Goal: Task Accomplishment & Management: Complete application form

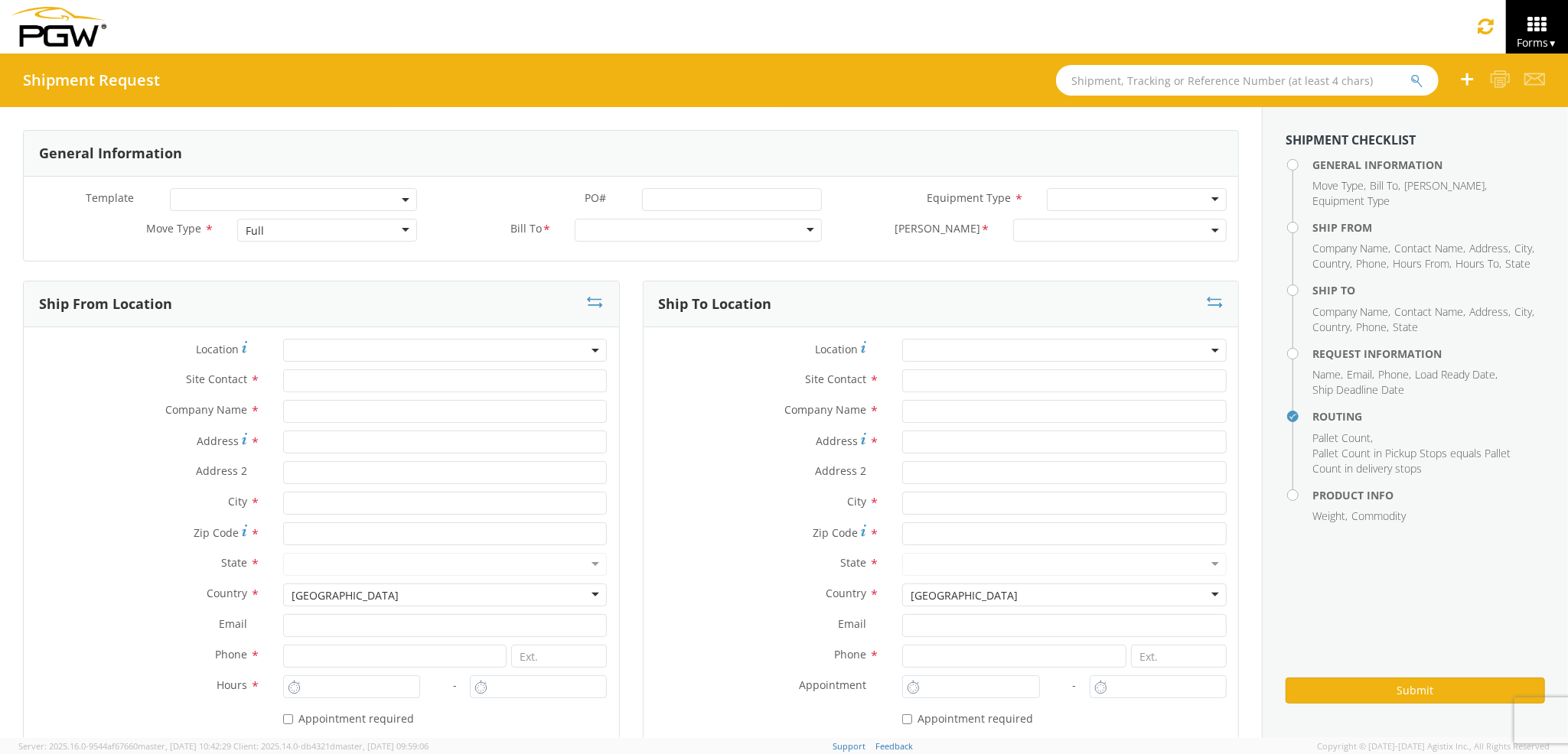
click at [335, 237] on div "Full" at bounding box center [327, 230] width 179 height 23
click at [589, 236] on div at bounding box center [698, 230] width 247 height 23
type input "555"
click at [589, 236] on div at bounding box center [698, 230] width 247 height 23
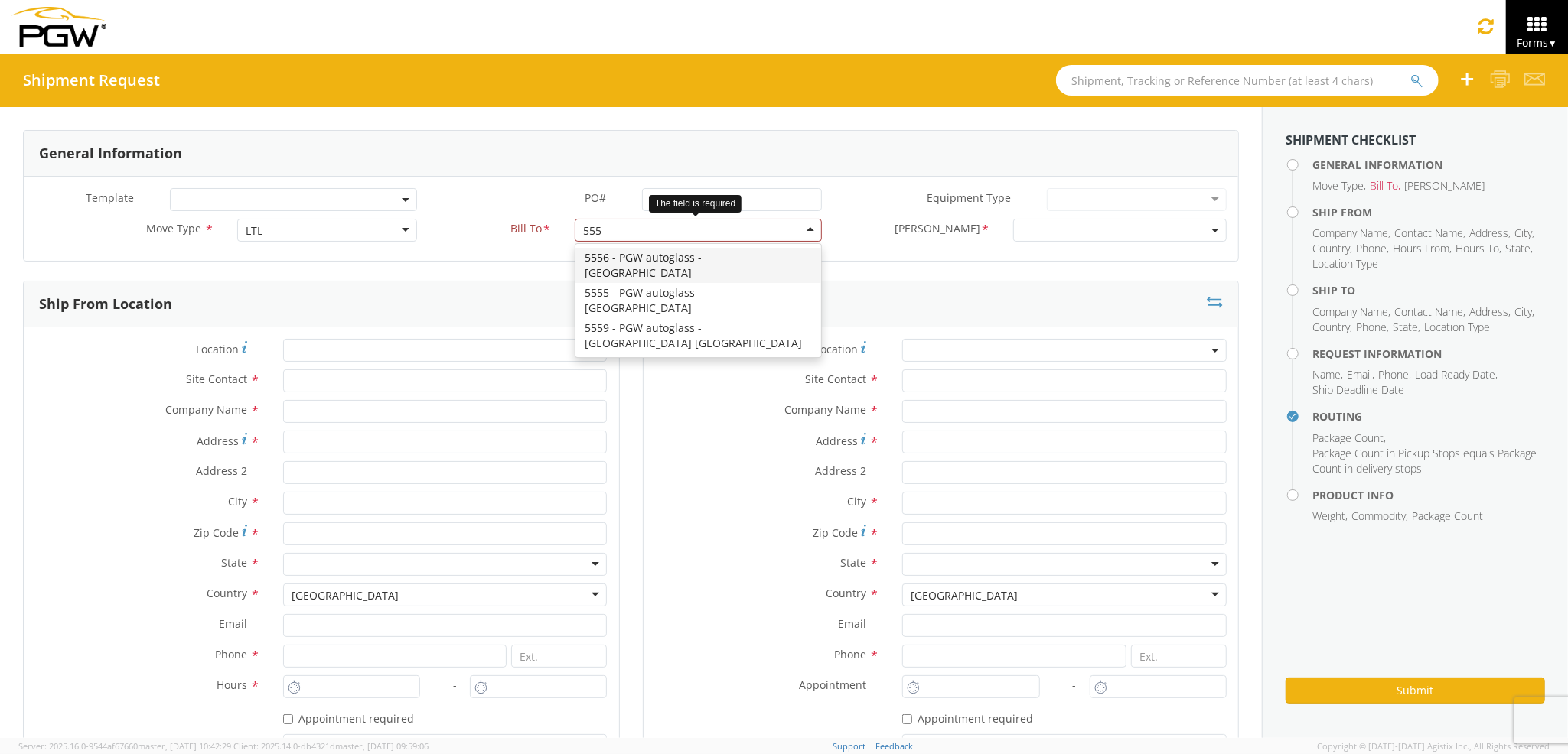
type input "5559"
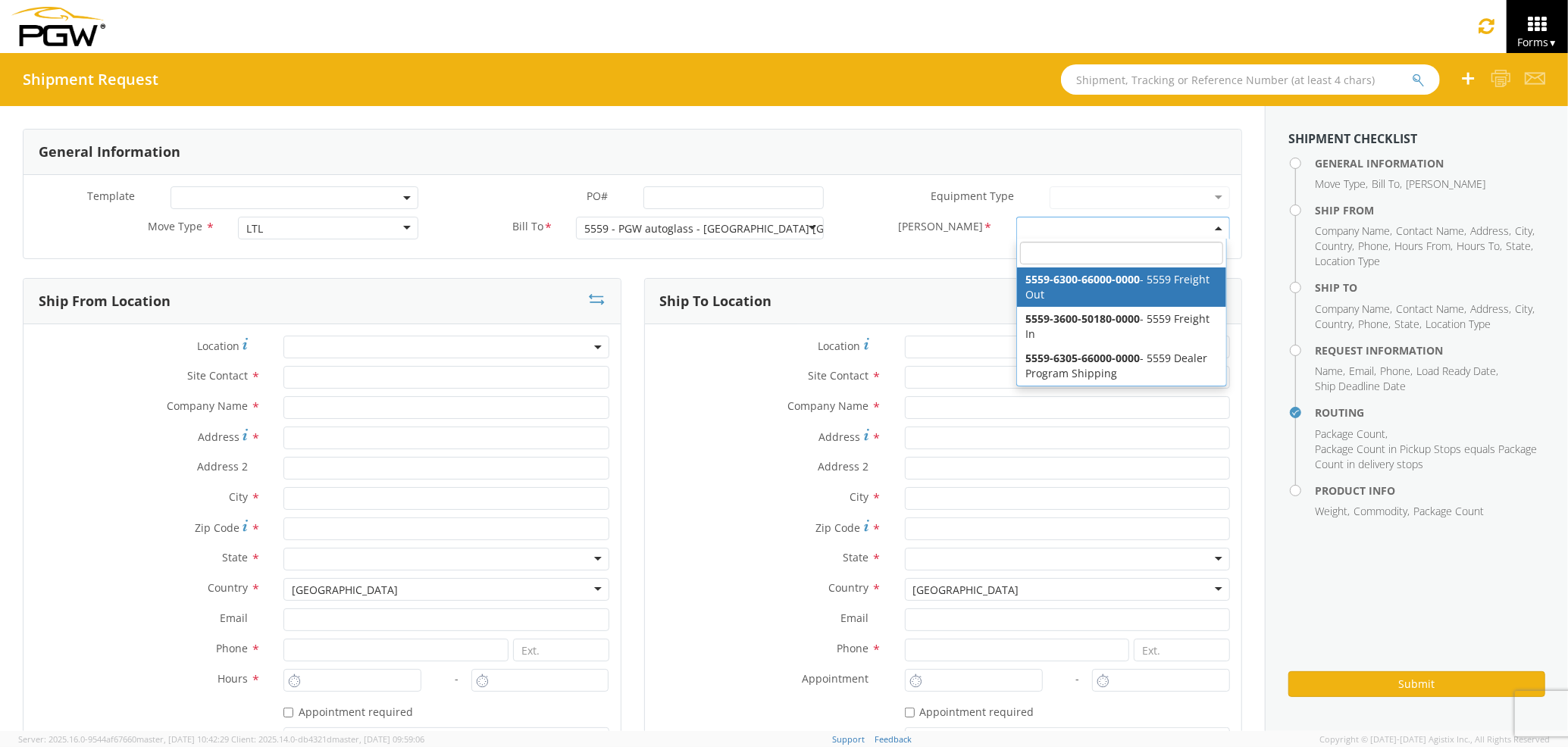
click at [1053, 227] on span at bounding box center [1123, 227] width 214 height 23
select select "5559-6300-66000-0000"
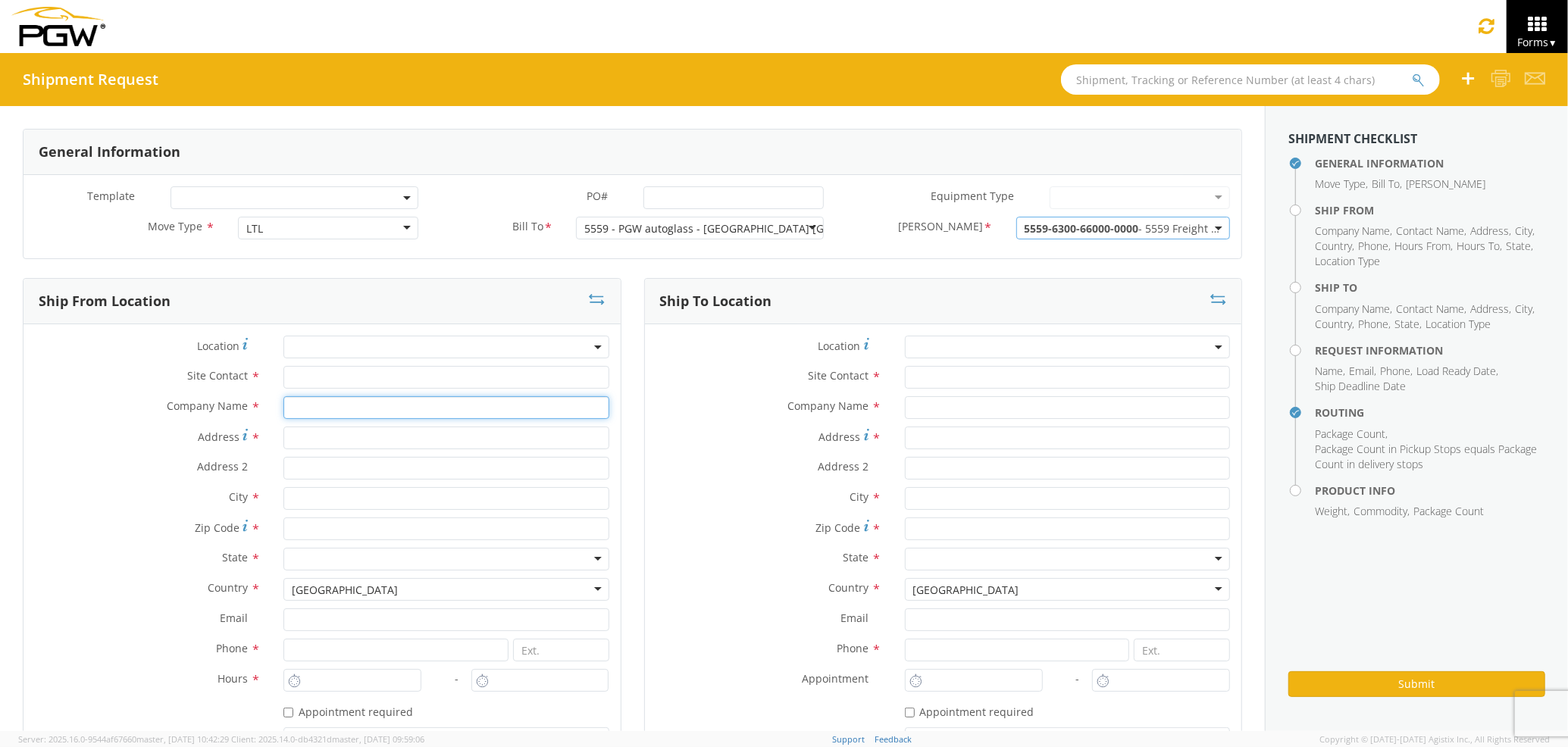
click at [390, 400] on input "text" at bounding box center [446, 407] width 325 height 23
type input "PGW Auto Glass"
type input "j"
type input "[STREET_ADDRESS][PERSON_NAME]"
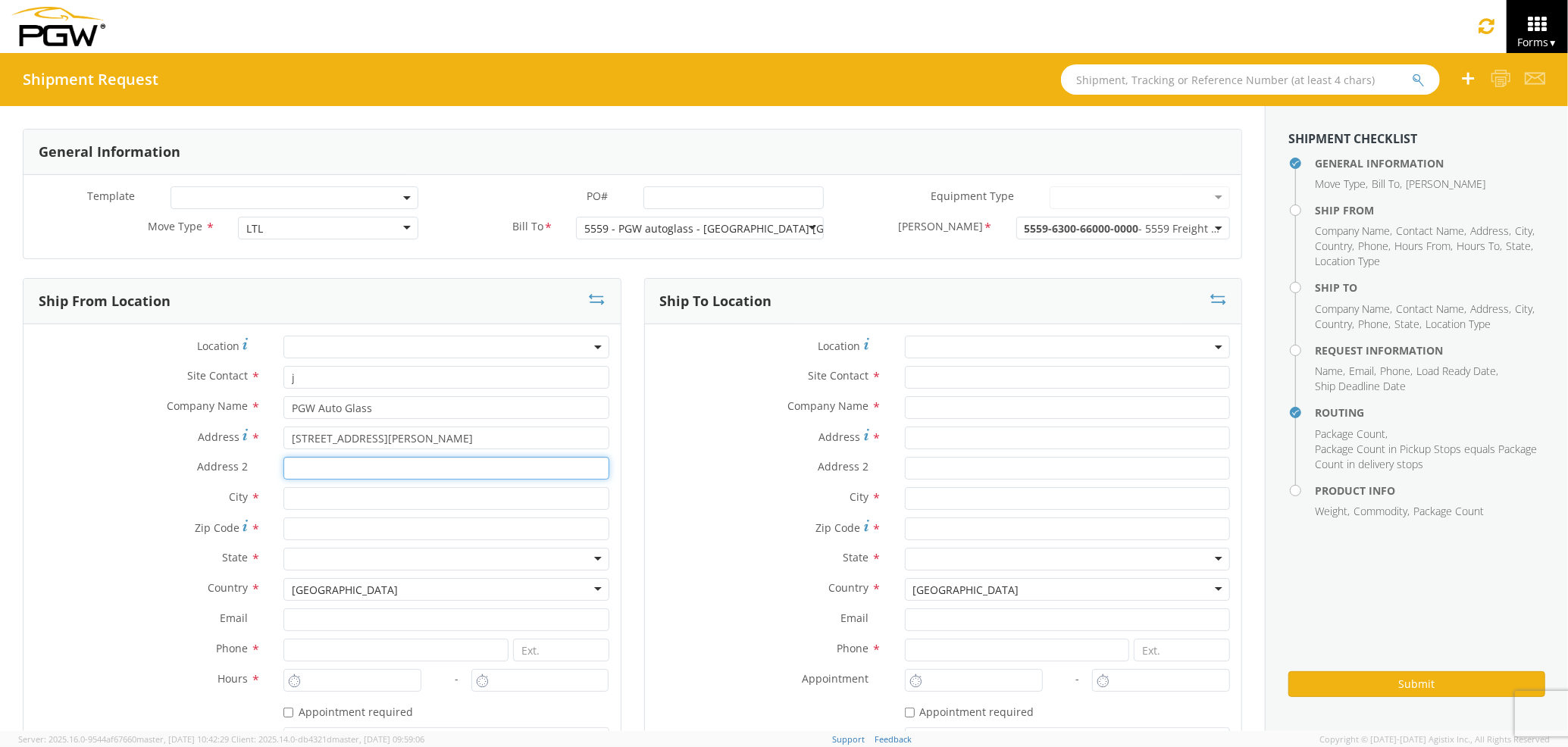
type input "[GEOGRAPHIC_DATA] [US_STATE] 04092"
type input "[GEOGRAPHIC_DATA]"
type input "04092"
type input "[EMAIL_ADDRESS][DOMAIN_NAME]"
type input "2073321911"
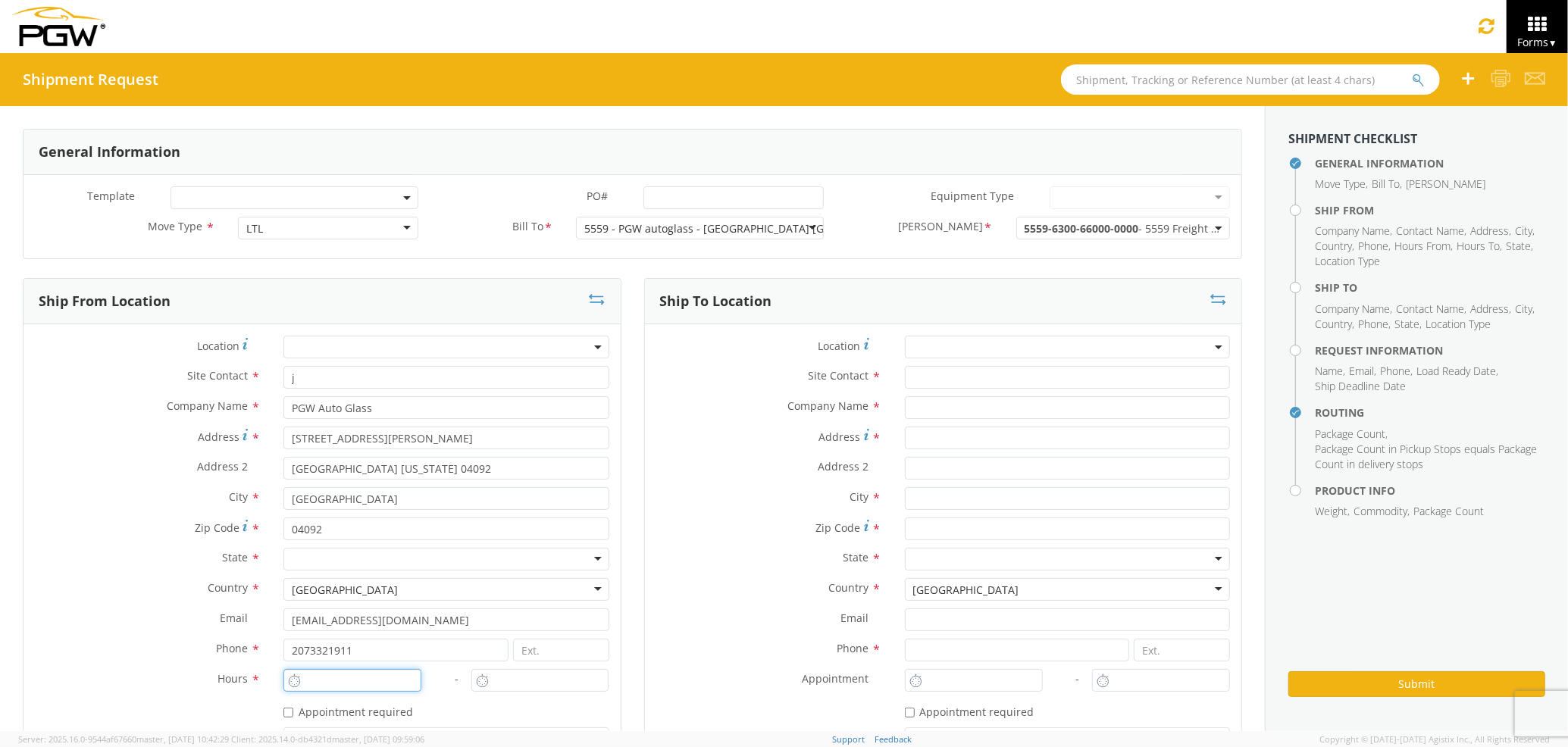
type input "3:00 AM"
type input "4:00 PM"
type input "j"
type input "PGW Auto Glass"
type input "[STREET_ADDRESS]"
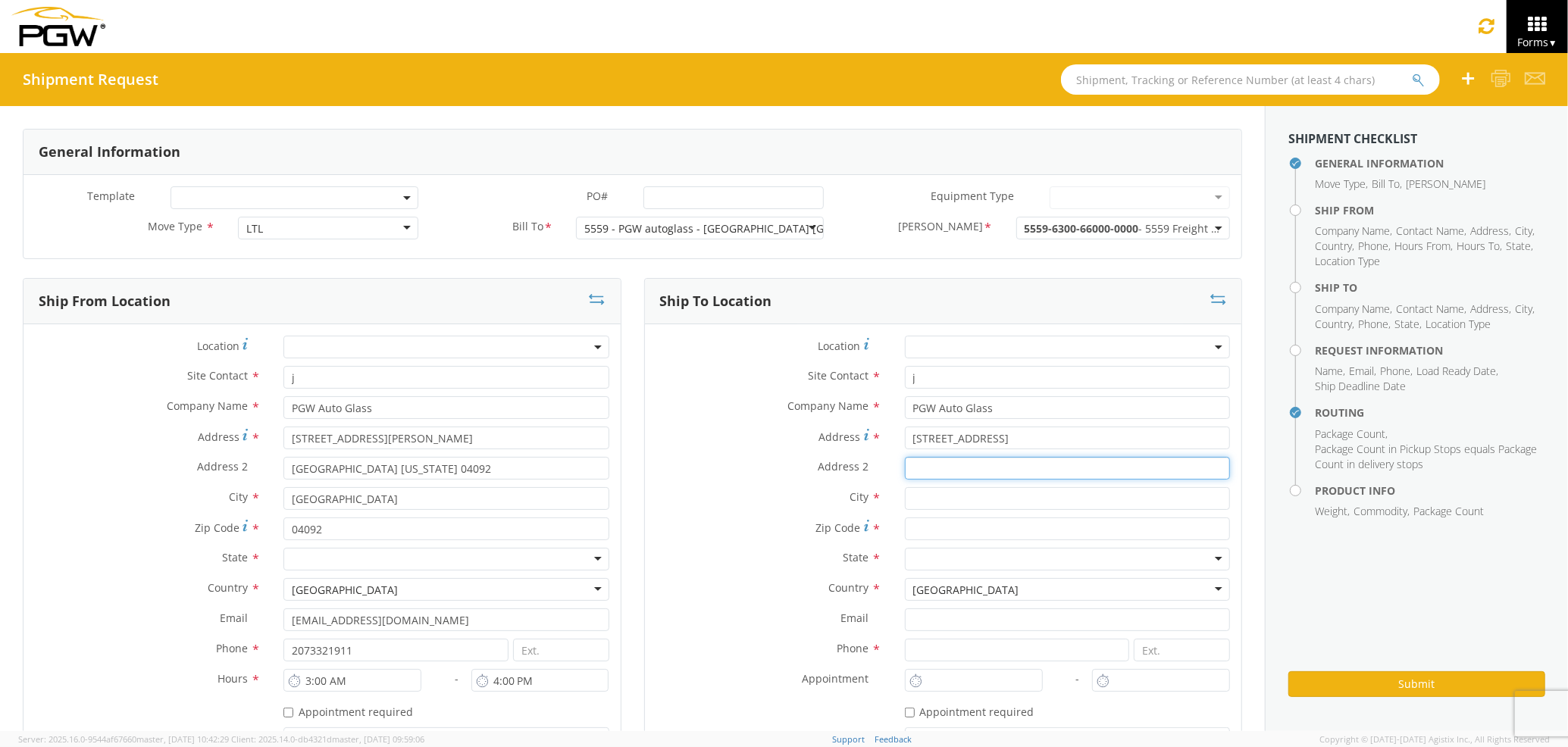
type input "5"
type input "[GEOGRAPHIC_DATA]"
type input "04769"
type input "[EMAIL_ADDRESS][DOMAIN_NAME]"
type input "2077745169"
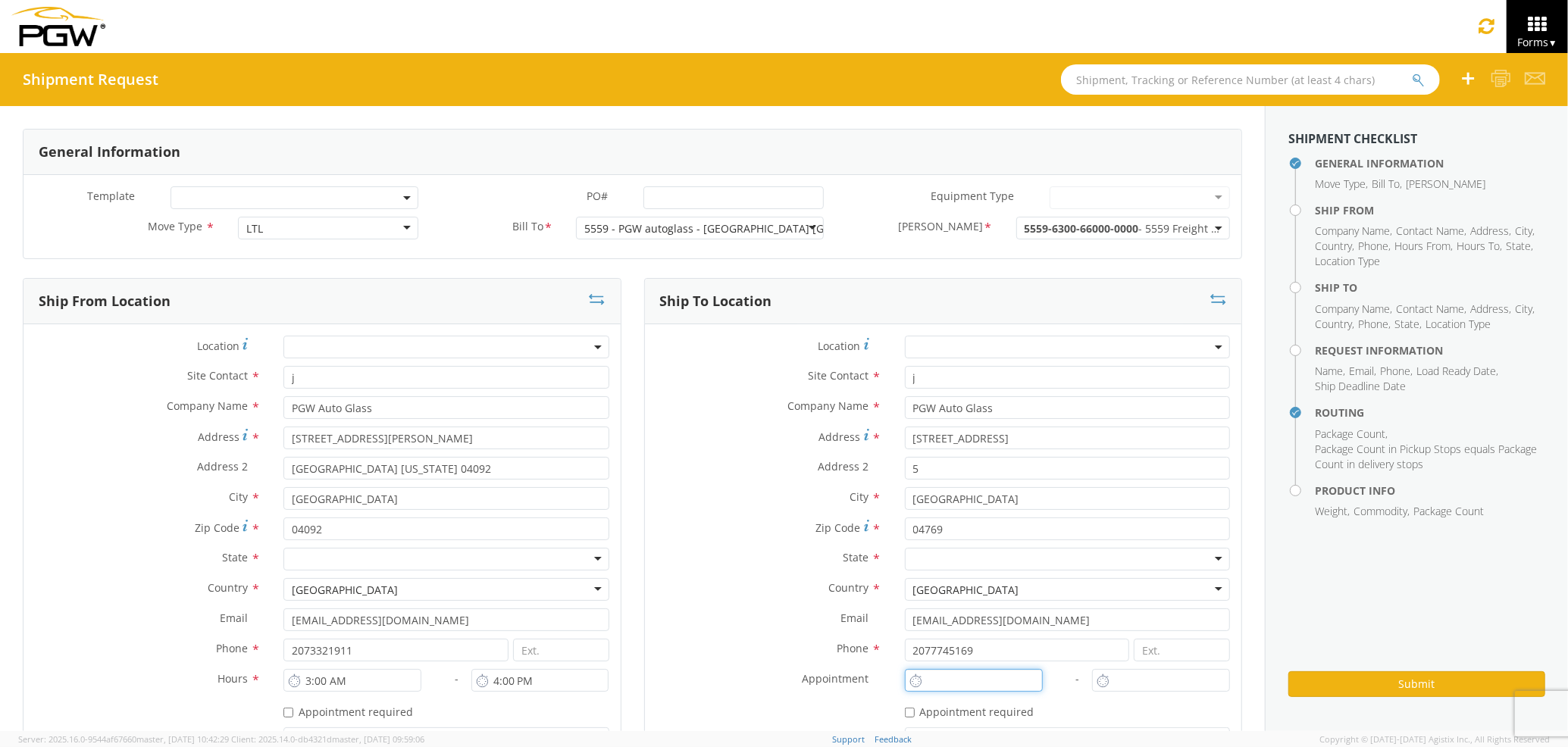
type input "11:00 AM"
type input "[PERSON_NAME] [PERSON_NAME]"
type input "[EMAIL_ADDRESS][DOMAIN_NAME]"
type input "7272478279"
type input "1000"
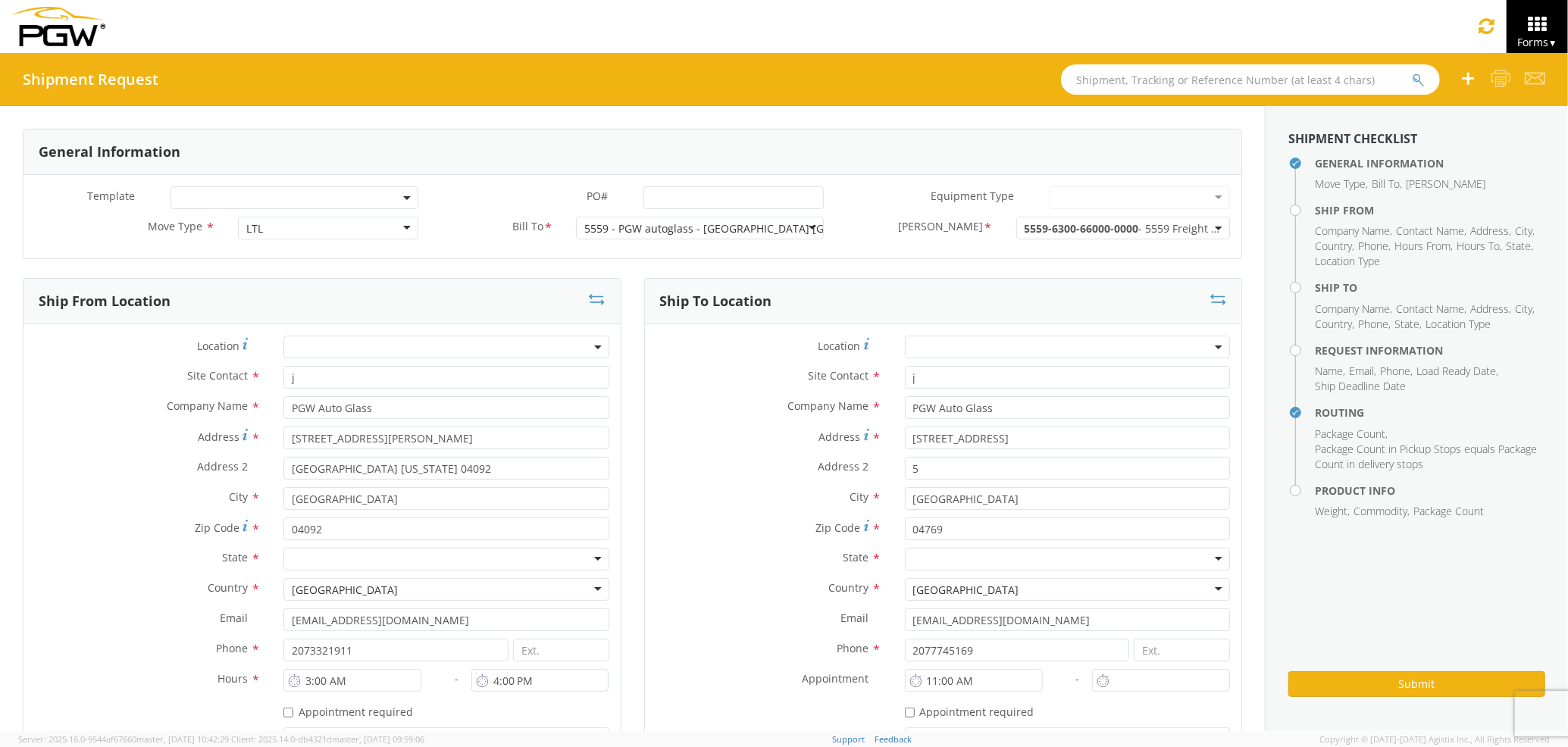
type input "2"
click at [444, 561] on div at bounding box center [446, 559] width 325 height 23
type input "ma"
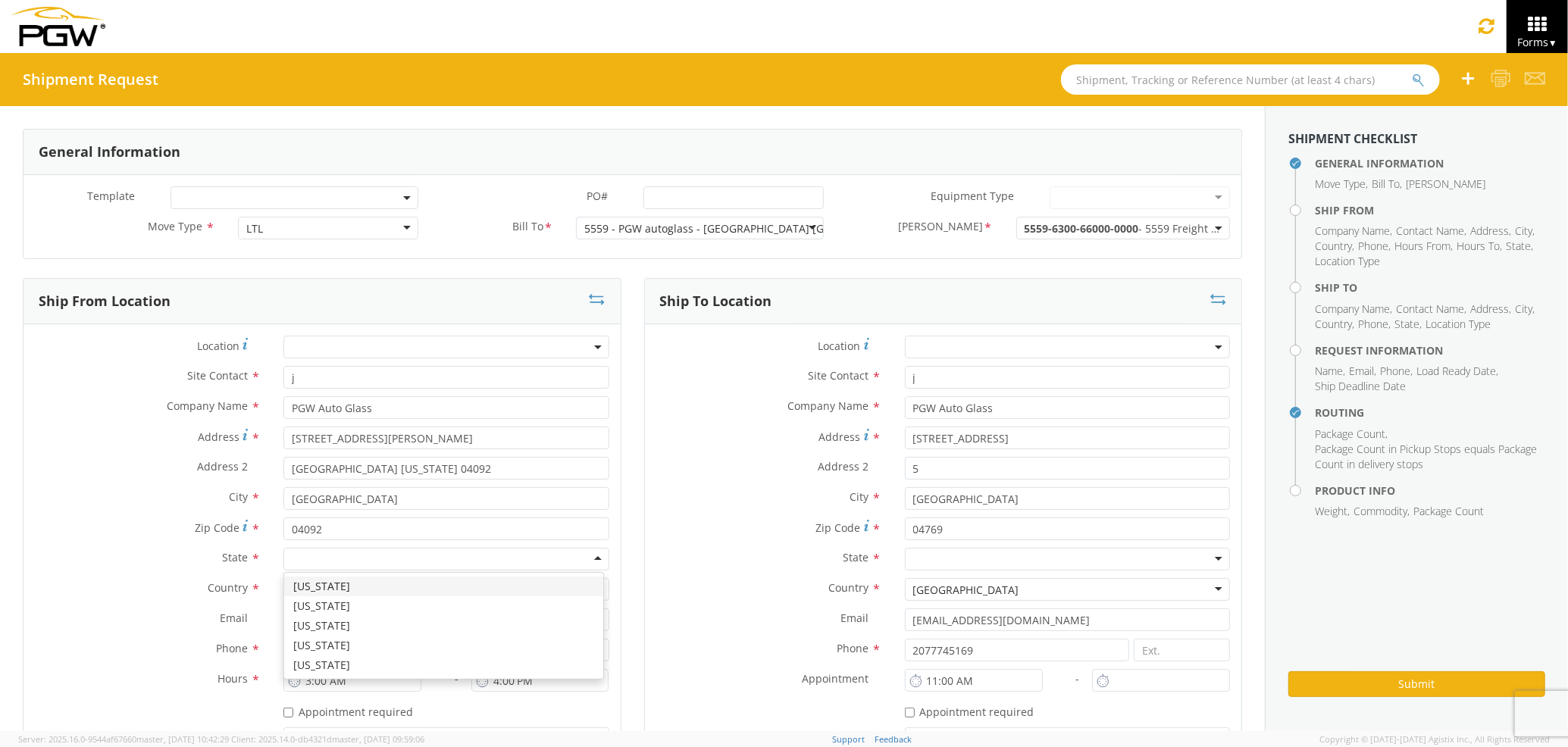
scroll to position [0, 0]
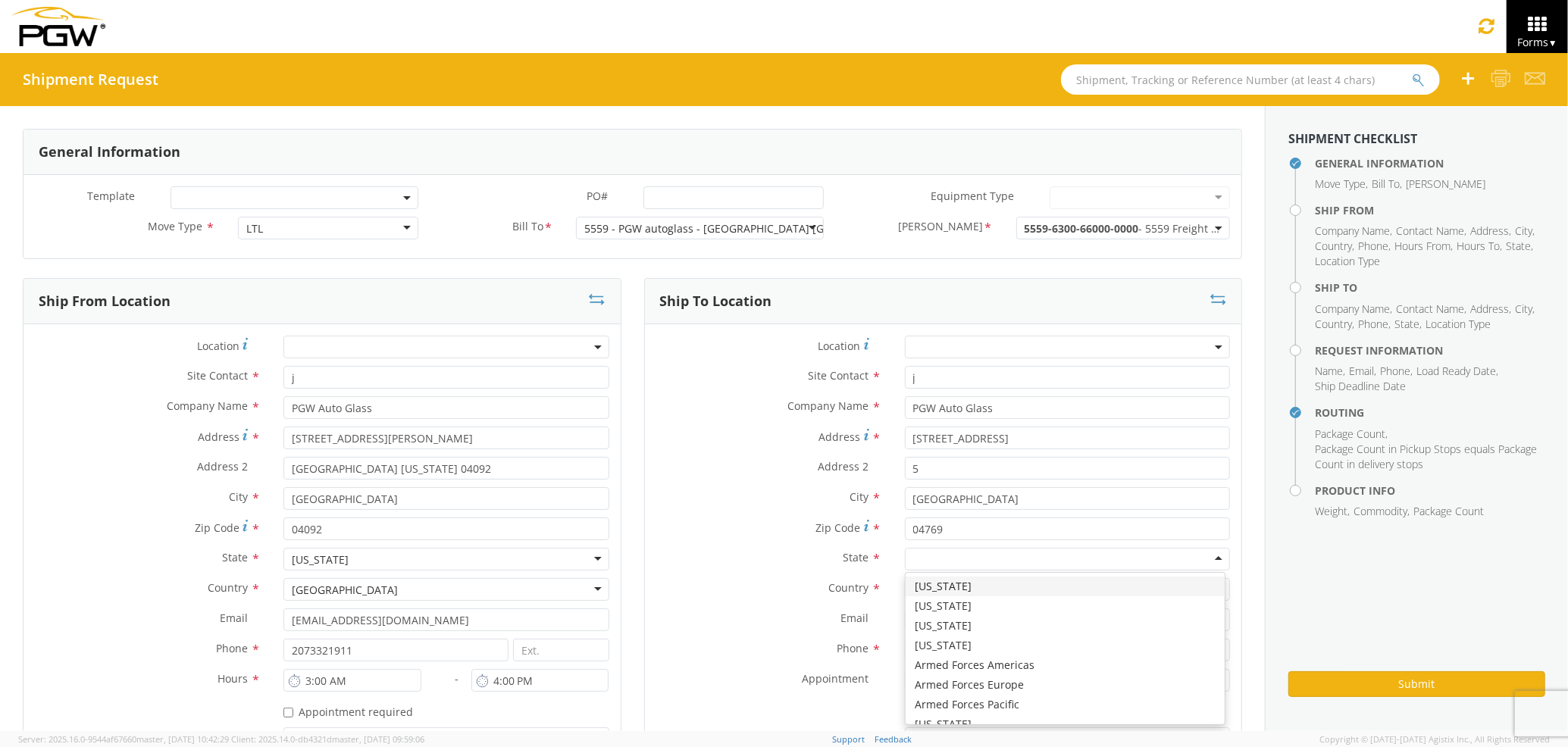
click at [953, 561] on div at bounding box center [1068, 559] width 325 height 23
type input "Ma"
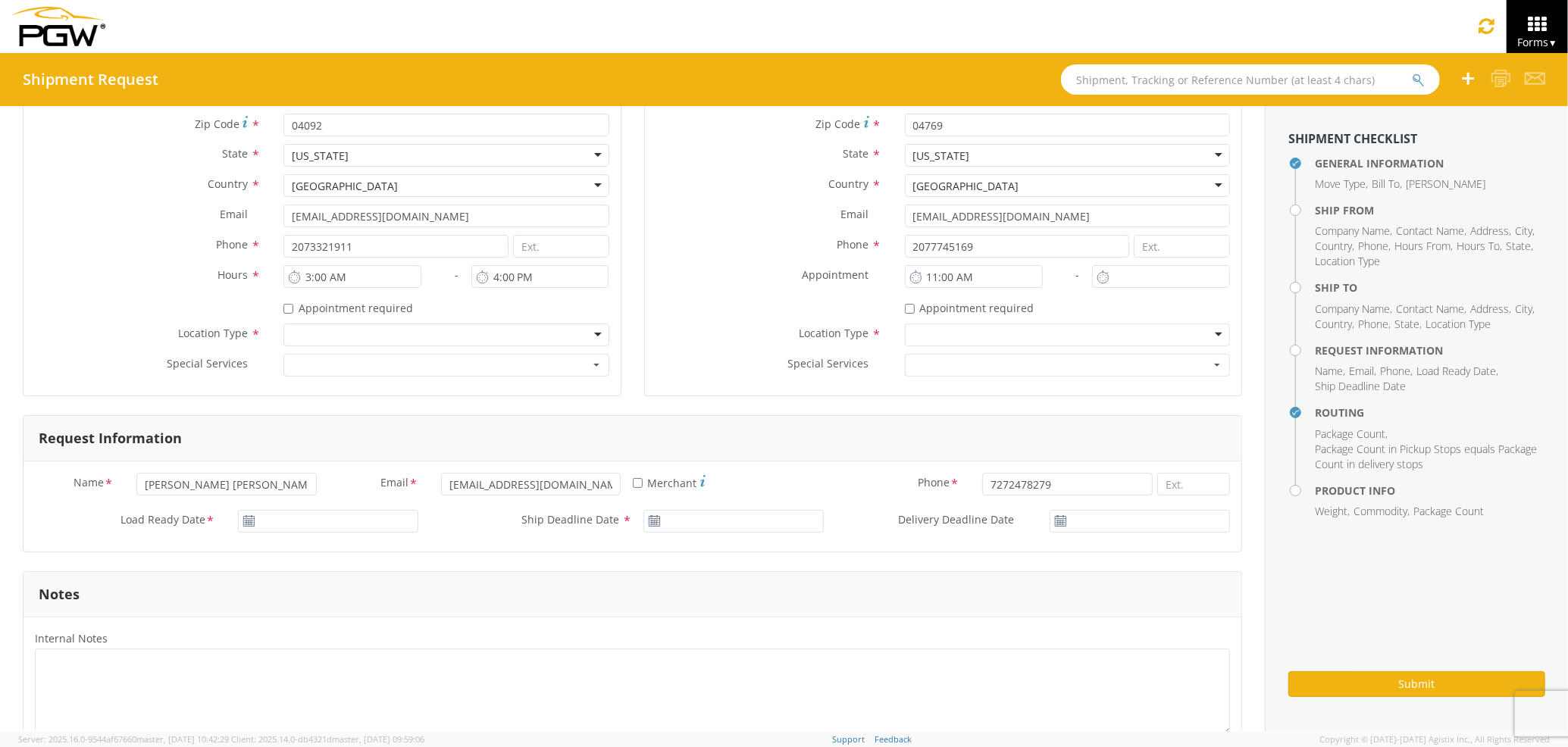
scroll to position [606, 0]
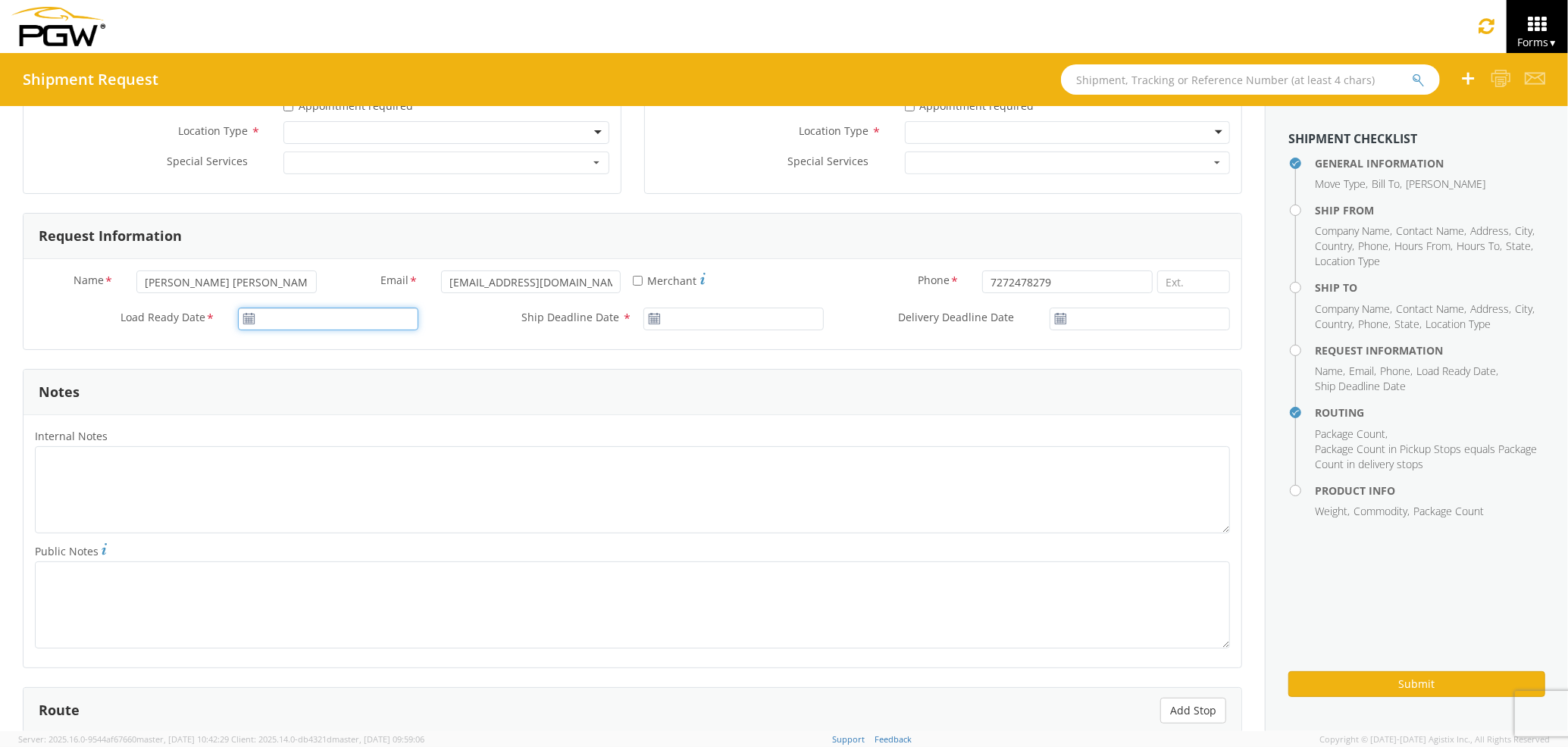
type input "[DATE]"
click at [264, 325] on input "[DATE]" at bounding box center [329, 319] width 181 height 23
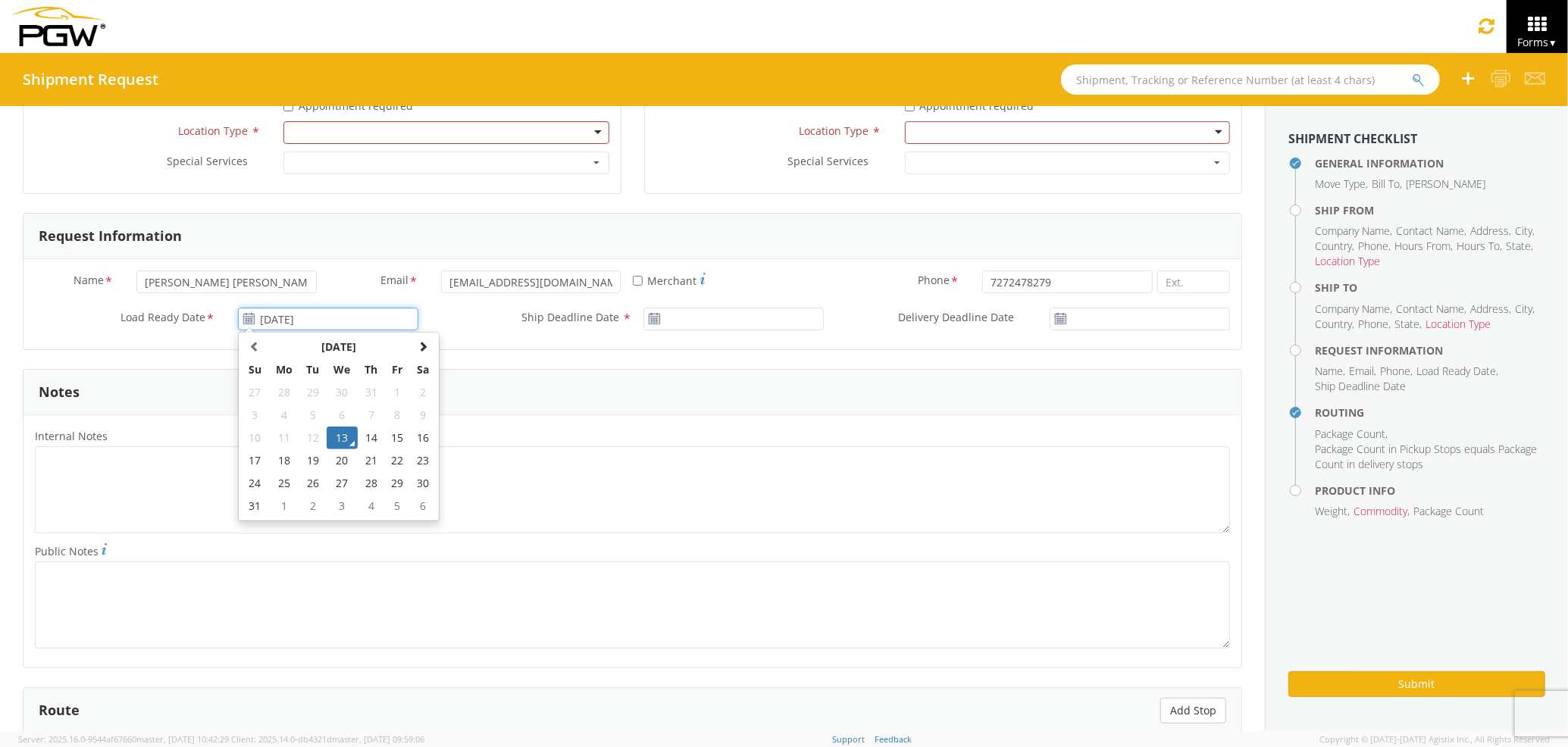
click at [335, 441] on td "13" at bounding box center [342, 437] width 32 height 23
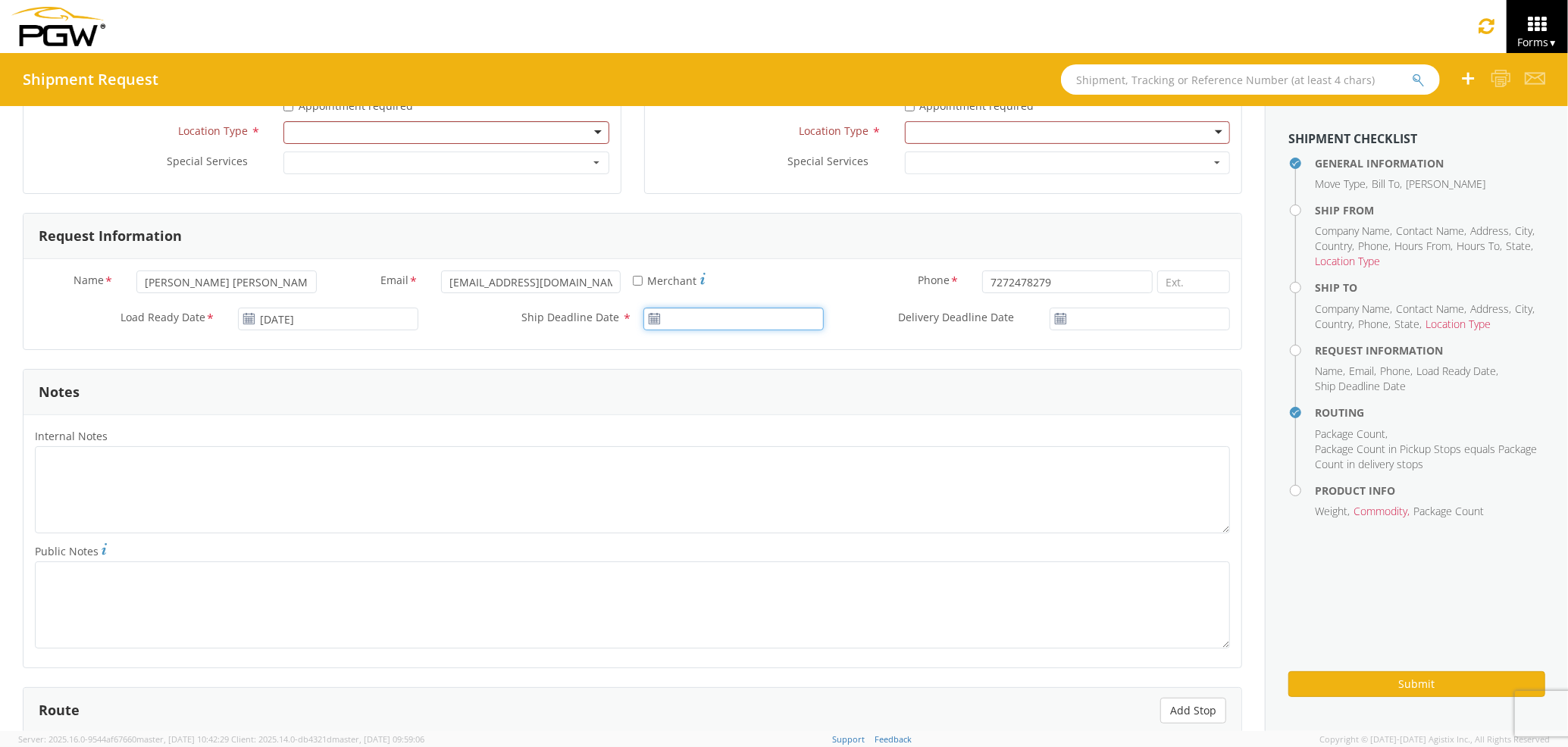
type input "[DATE]"
click at [689, 319] on input "[DATE]" at bounding box center [734, 319] width 181 height 23
drag, startPoint x: 735, startPoint y: 437, endPoint x: 785, endPoint y: 428, distance: 50.8
click at [737, 438] on td "13" at bounding box center [748, 437] width 32 height 23
click at [1108, 328] on input "[DATE]" at bounding box center [1140, 319] width 181 height 23
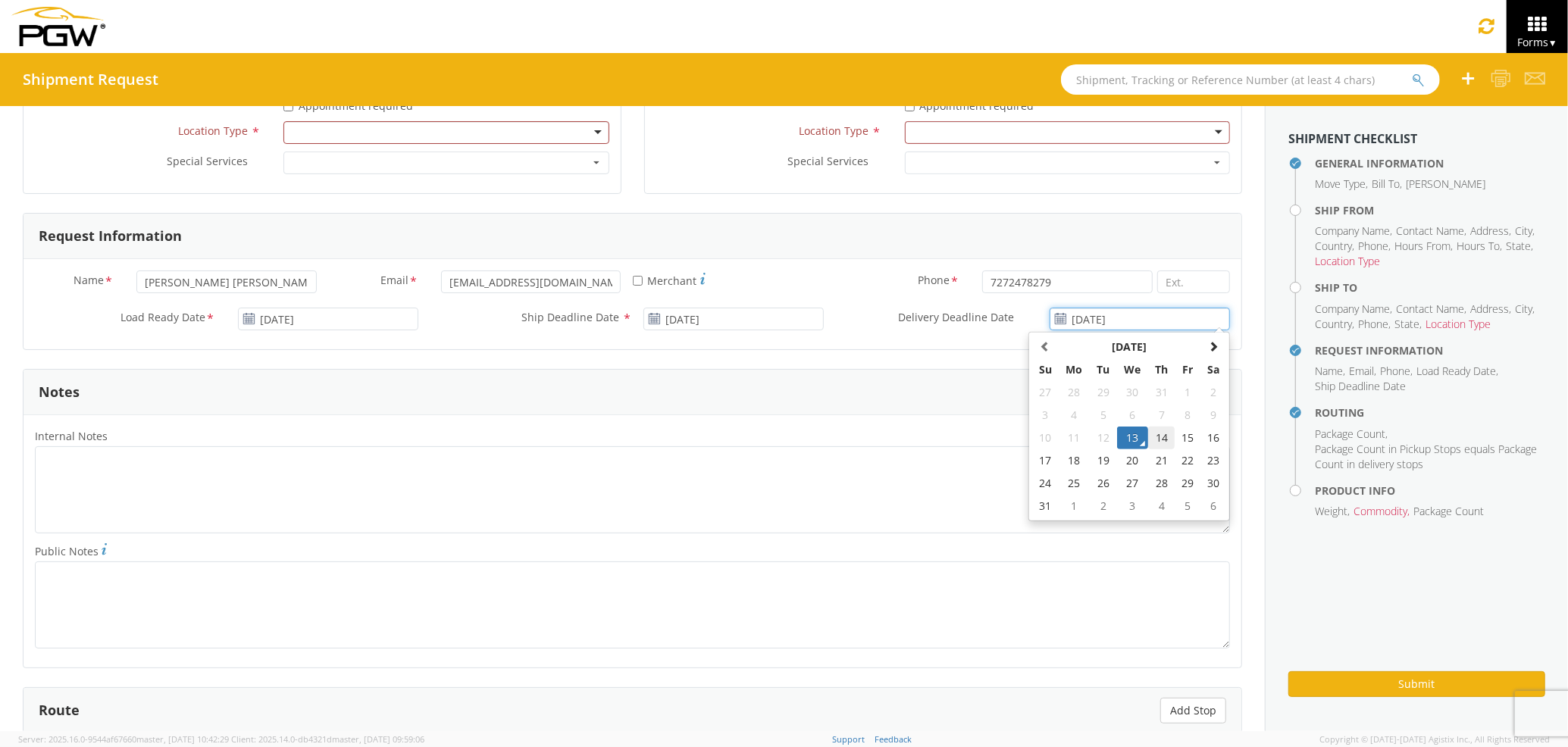
click at [1152, 443] on td "14" at bounding box center [1161, 437] width 26 height 23
type input "[DATE]"
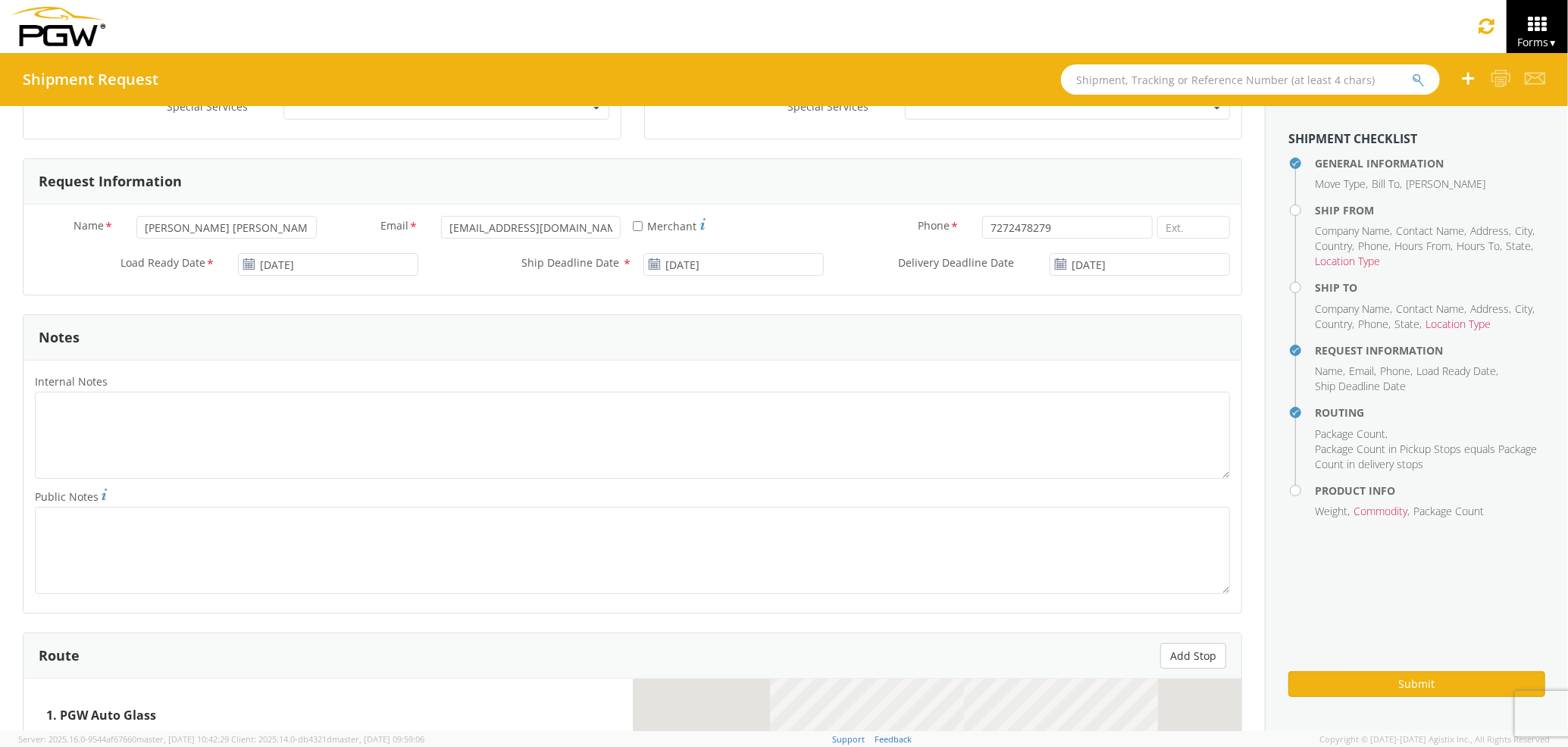
scroll to position [707, 0]
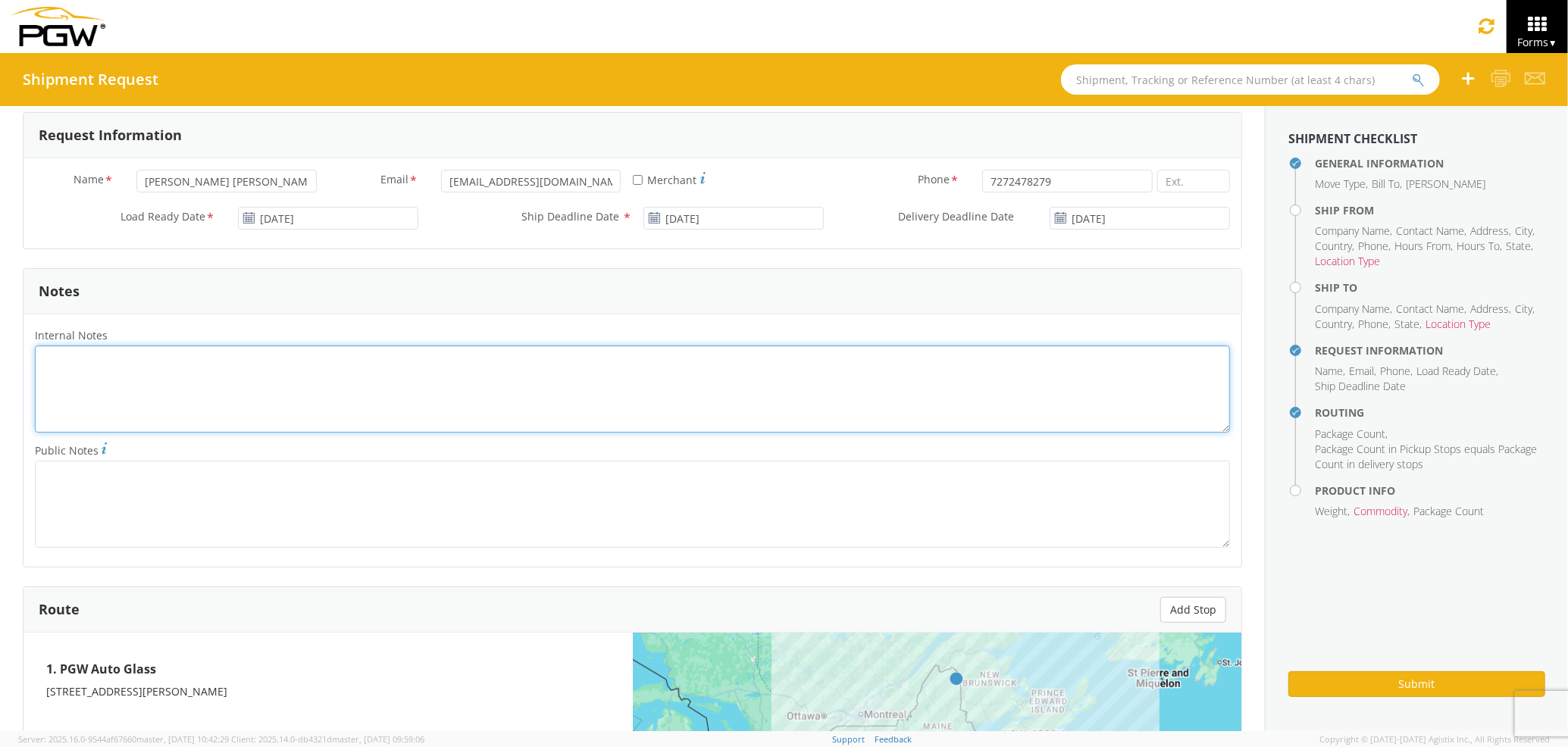
click at [292, 377] on textarea "Internal Notes *" at bounding box center [632, 388] width 1195 height 87
paste textarea "PRO# 975206"
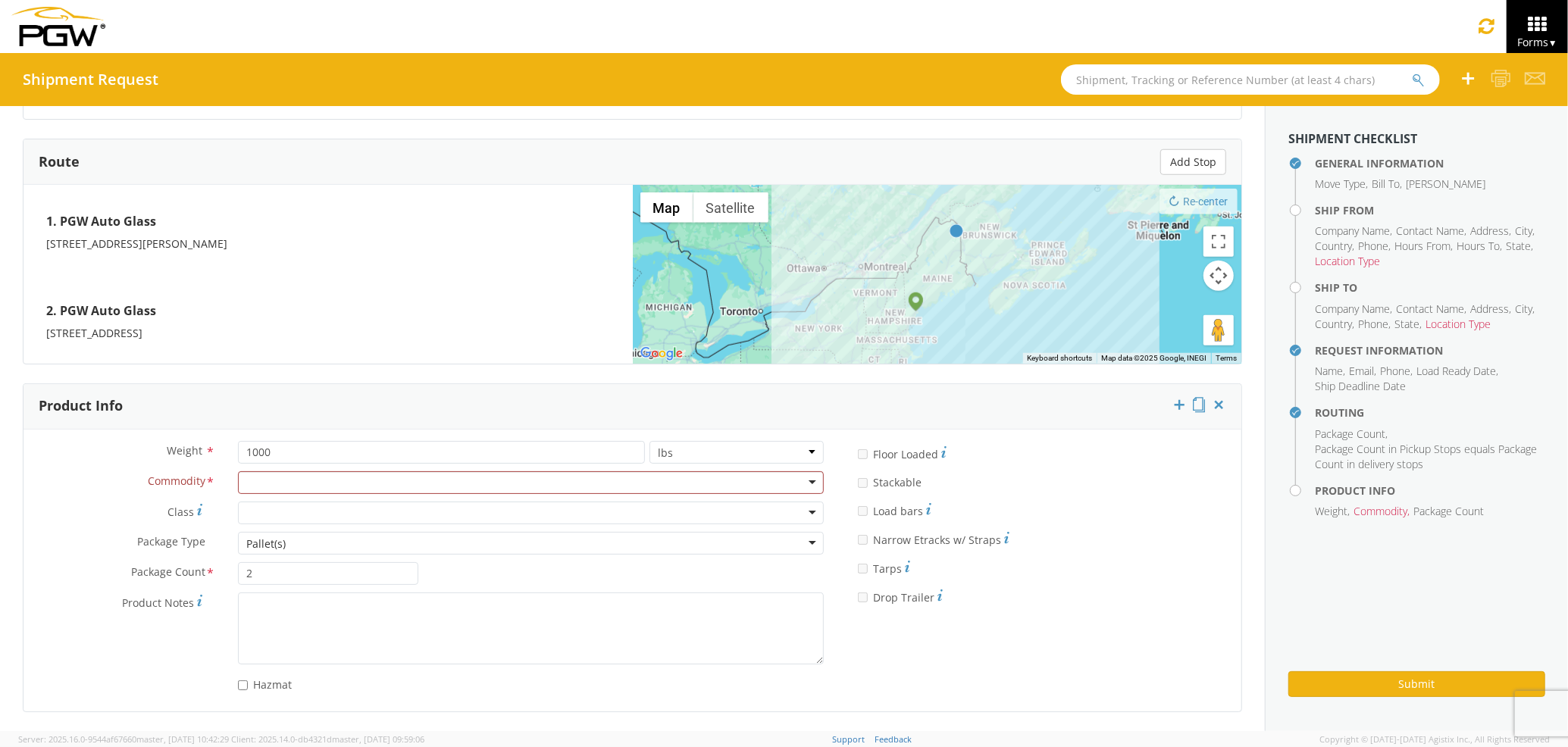
scroll to position [1160, 0]
type textarea "PRO# 975206"
click at [303, 483] on div at bounding box center [531, 482] width 586 height 23
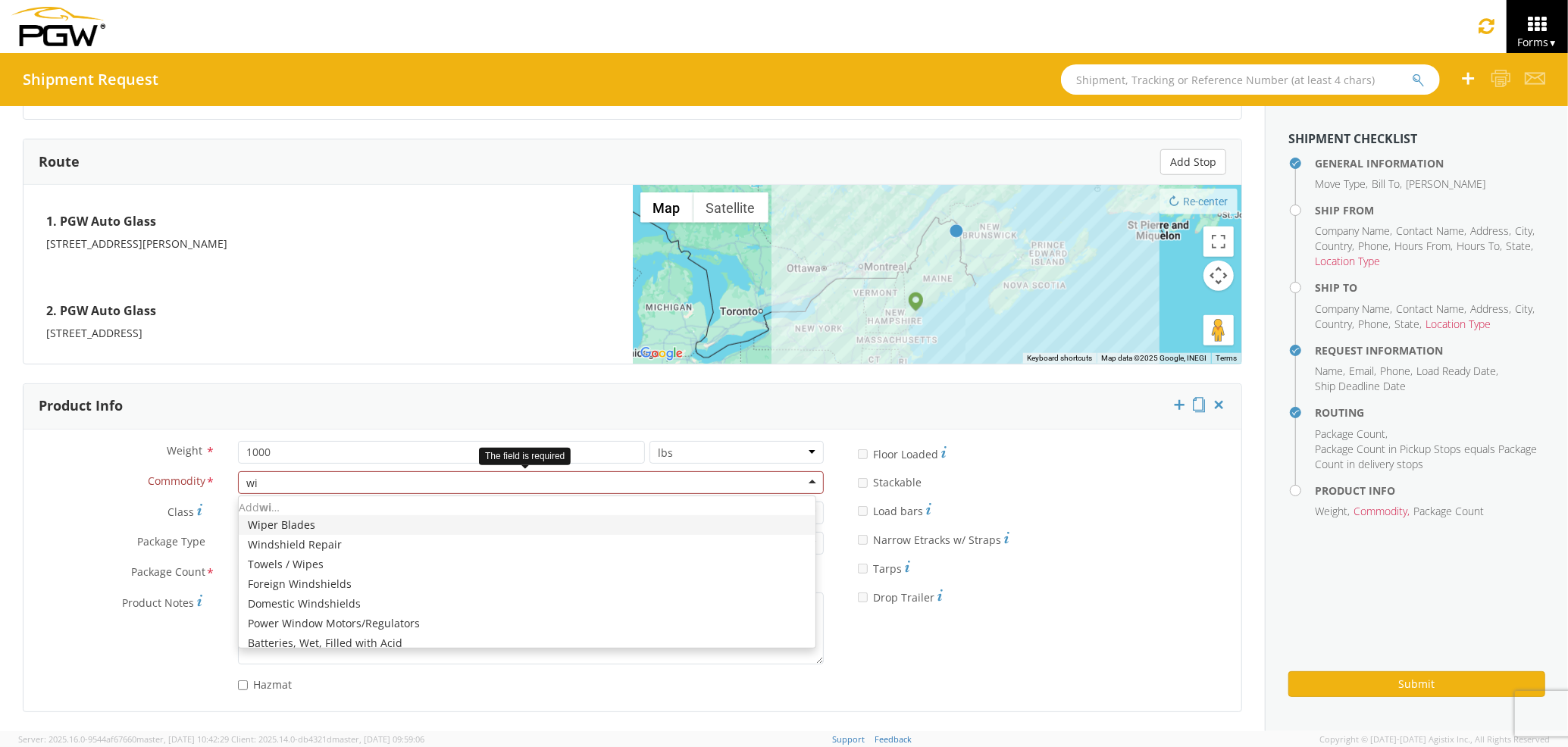
type input "win"
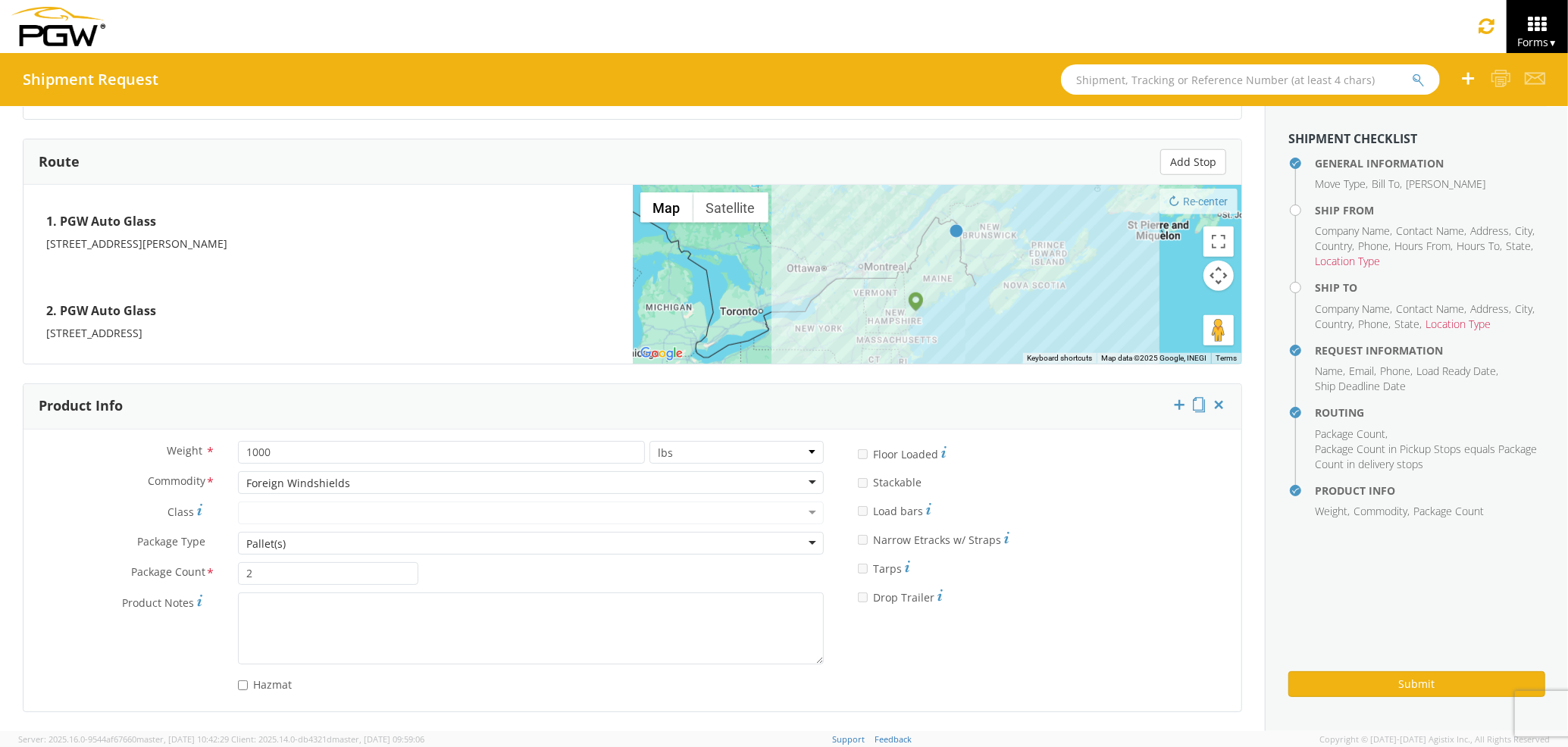
scroll to position [0, 0]
click at [1371, 689] on button "Submit" at bounding box center [1416, 684] width 257 height 26
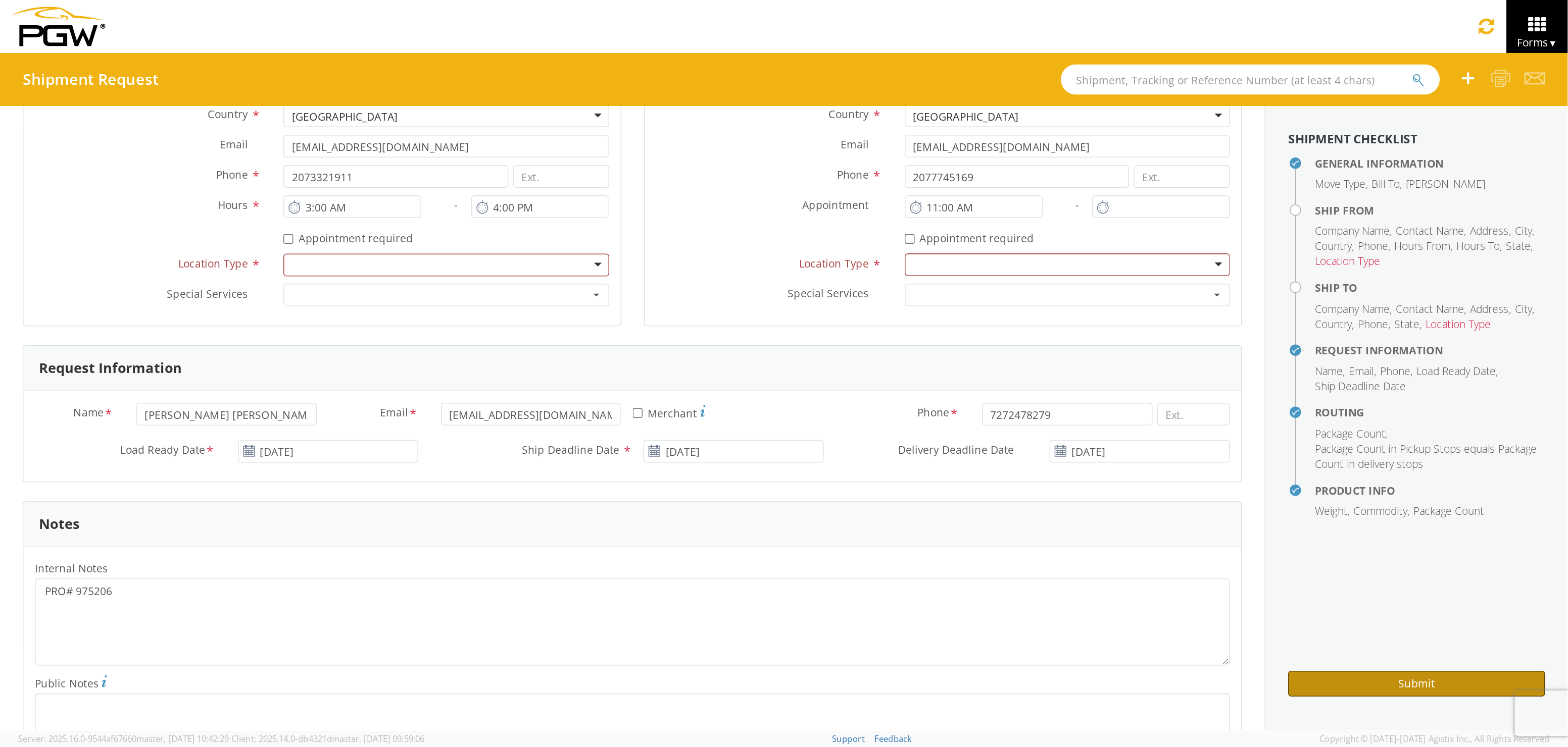
scroll to position [301, 0]
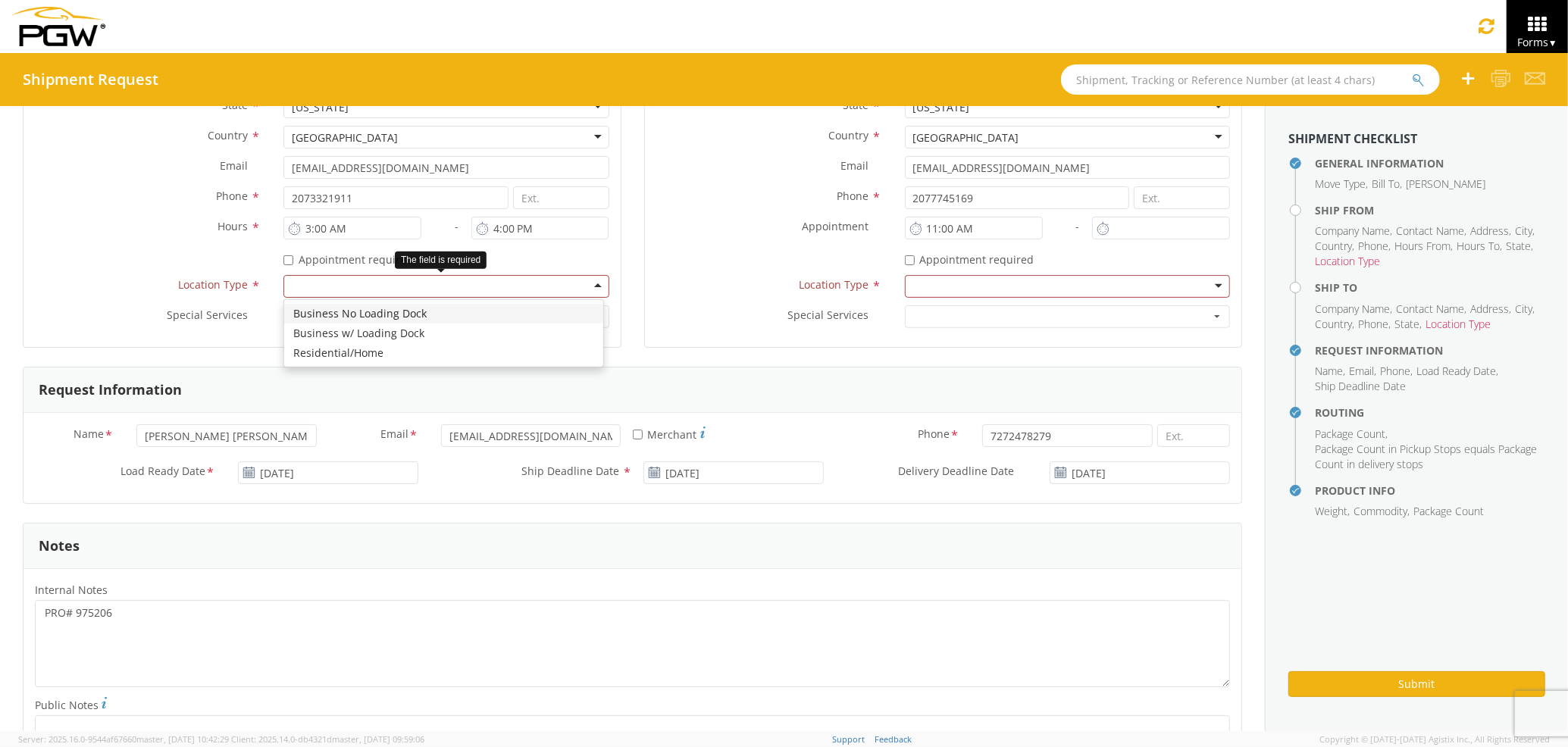
click at [350, 280] on div at bounding box center [446, 286] width 325 height 23
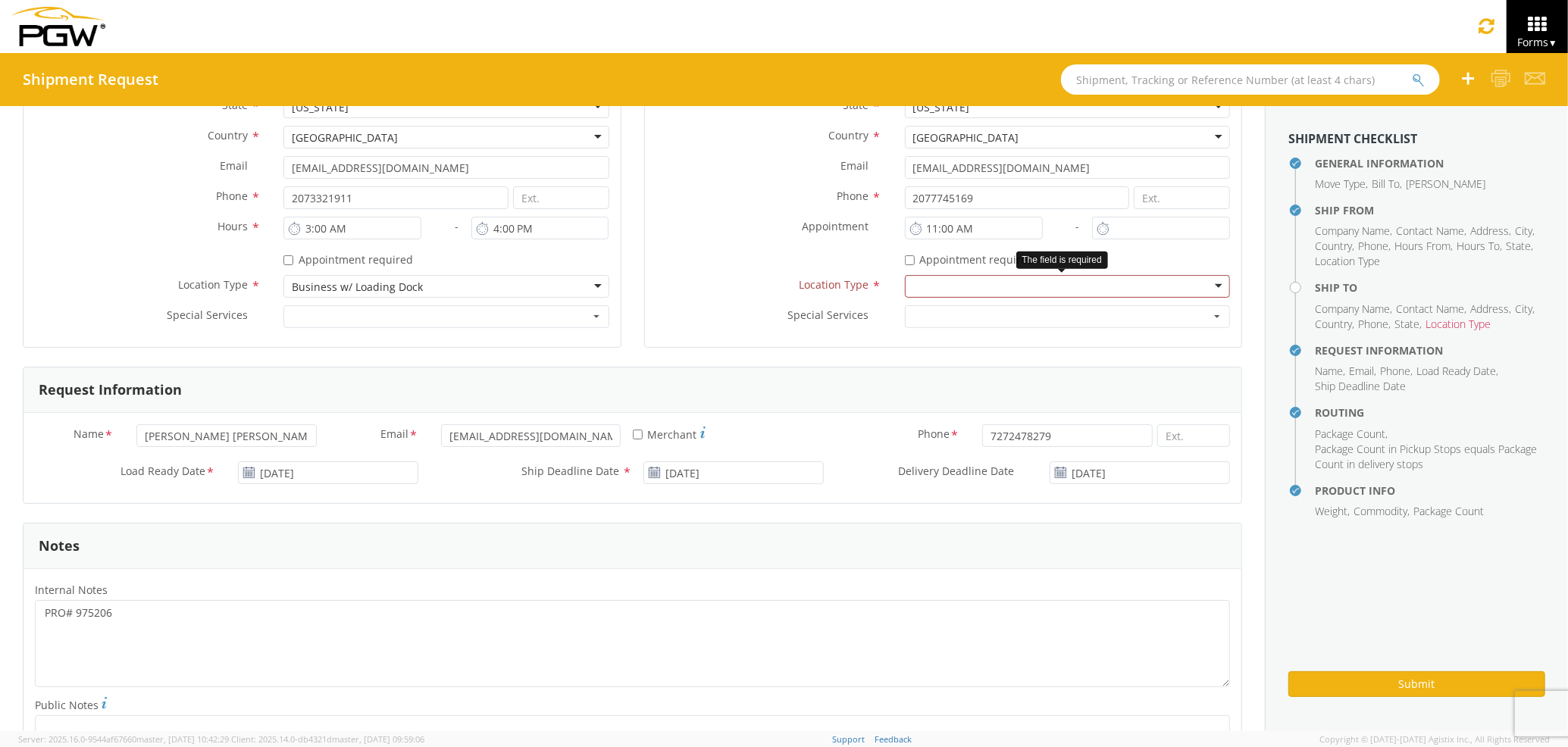
click at [943, 280] on div at bounding box center [1068, 286] width 325 height 23
click at [1351, 677] on button "Submit" at bounding box center [1416, 684] width 257 height 26
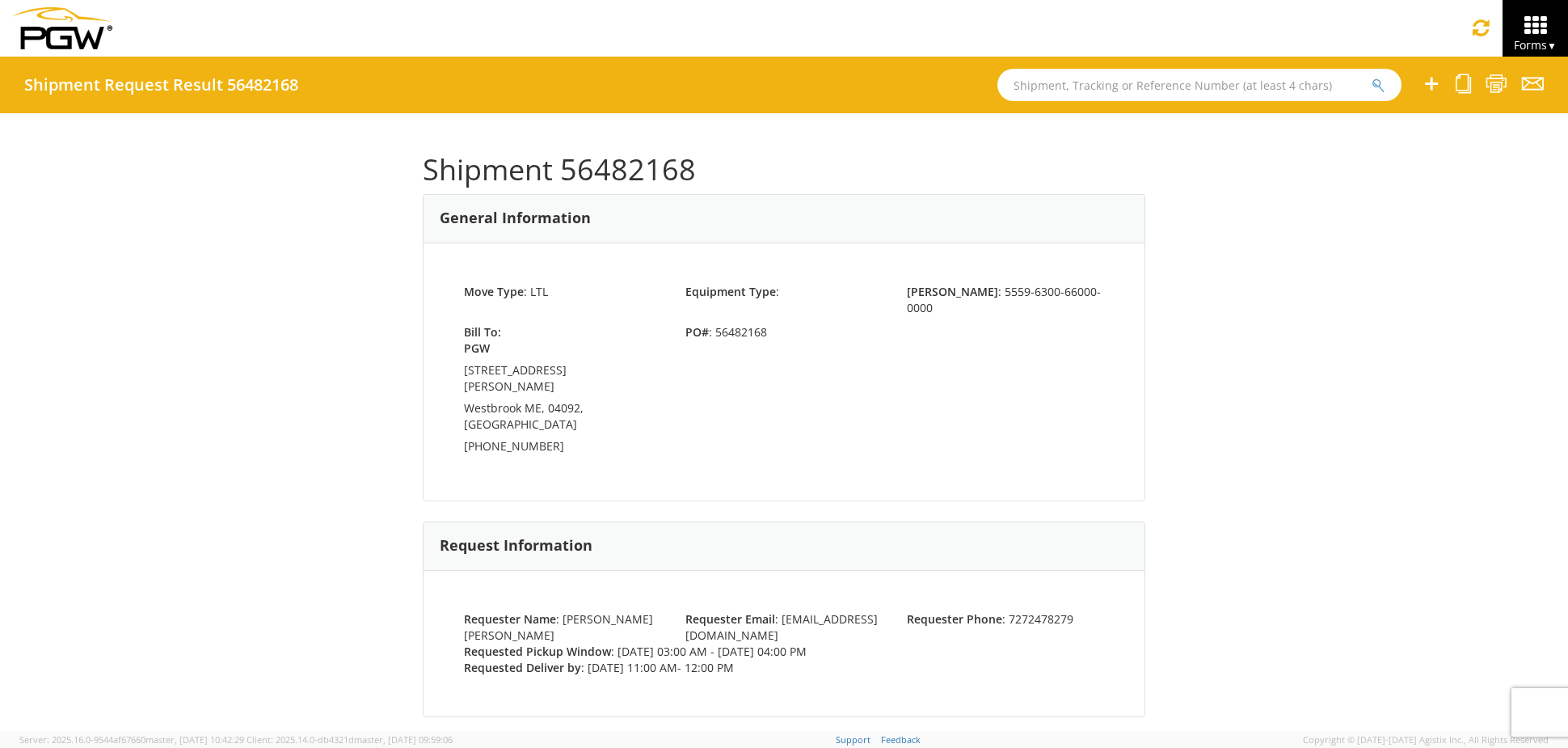
click at [1537, 26] on icon at bounding box center [1535, 25] width 75 height 22
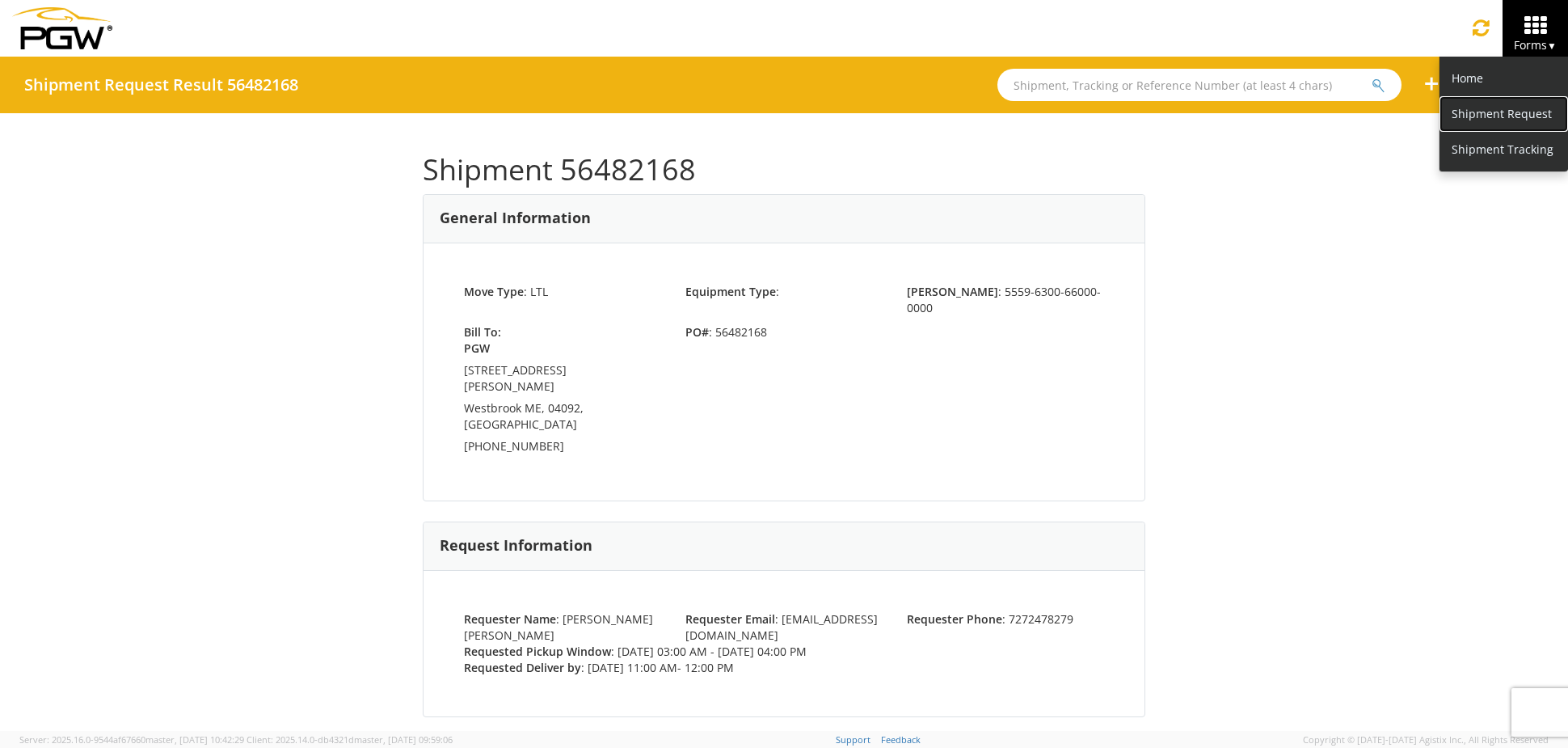
click at [1493, 109] on link "Shipment Request" at bounding box center [1504, 114] width 129 height 36
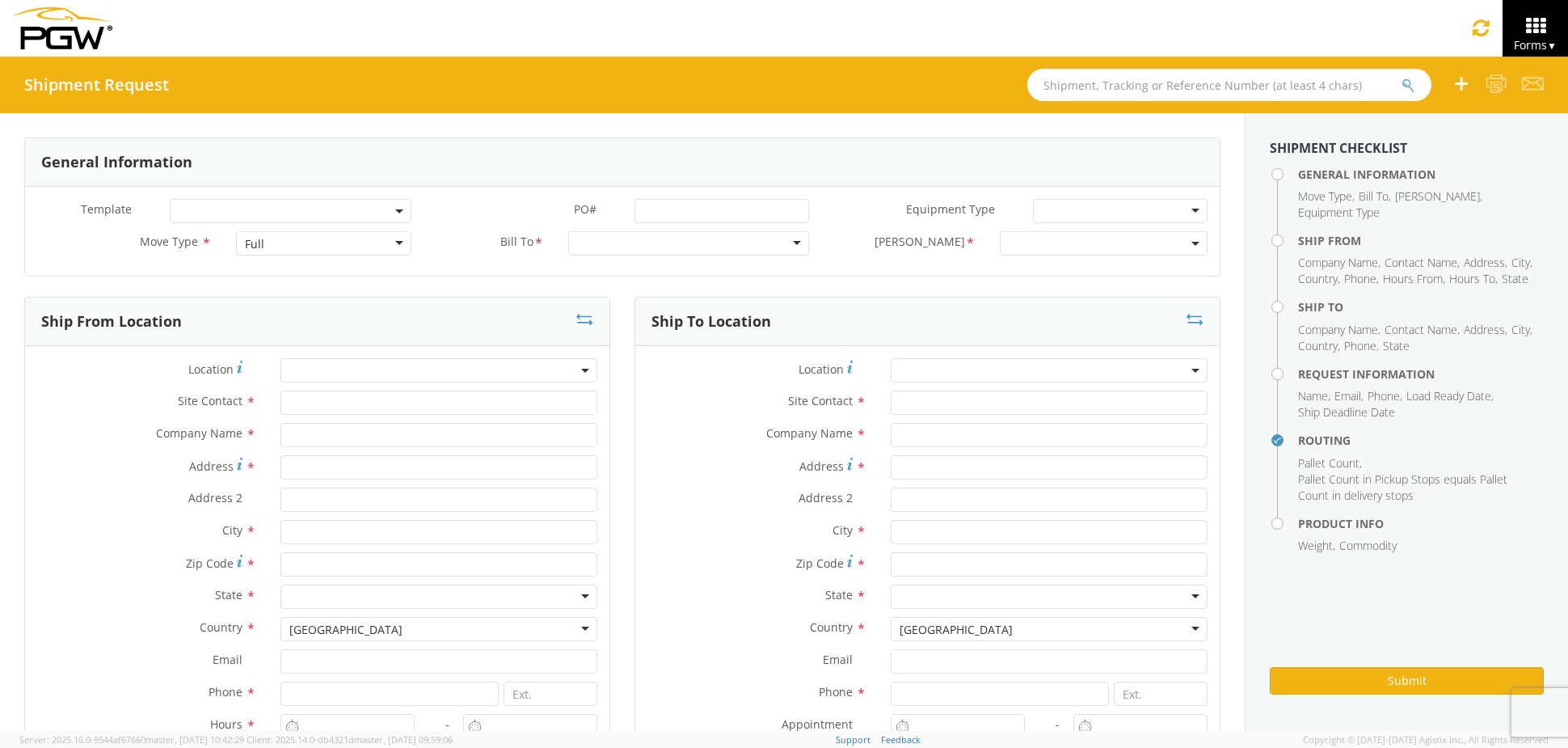
click at [272, 240] on div "Full" at bounding box center [322, 243] width 174 height 24
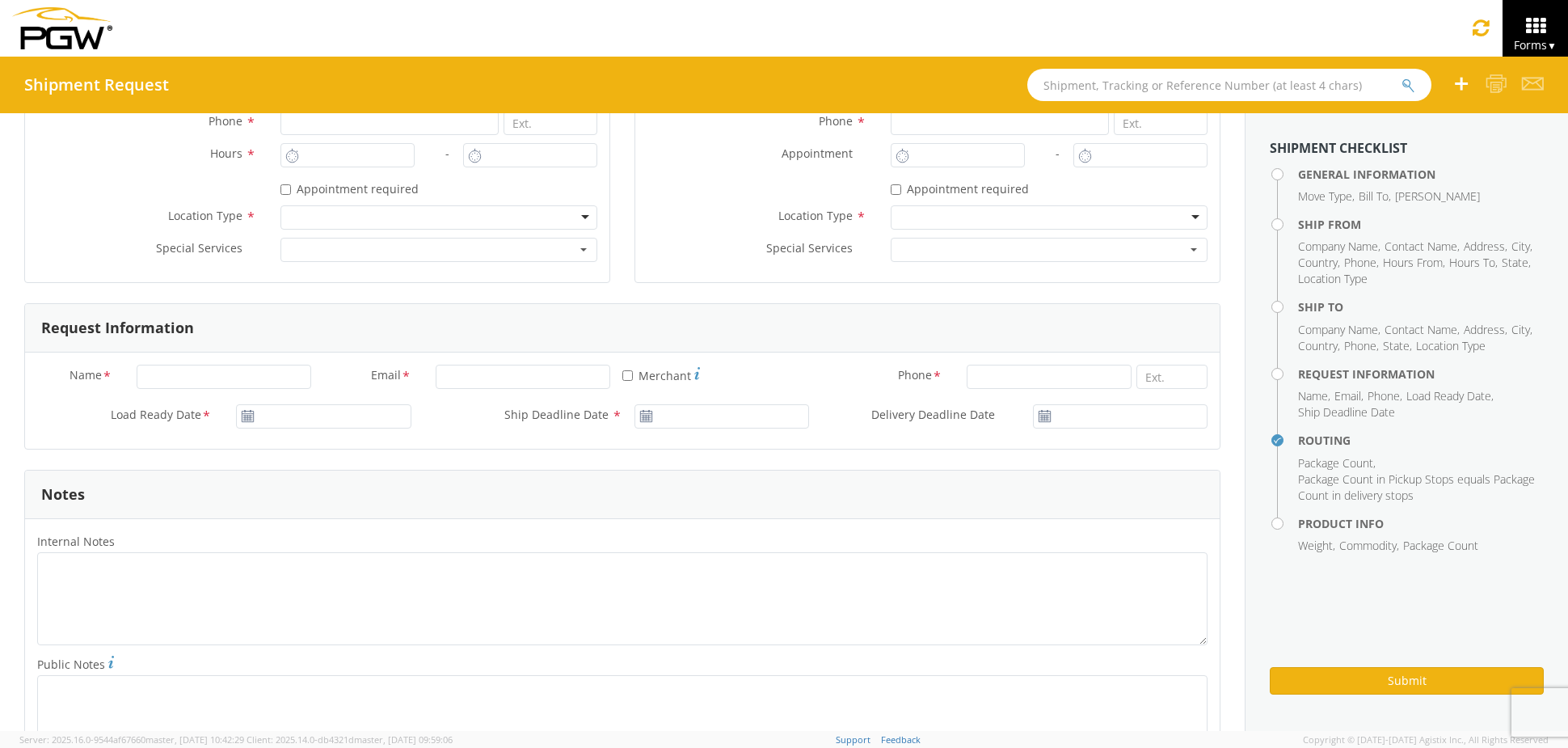
scroll to position [606, 0]
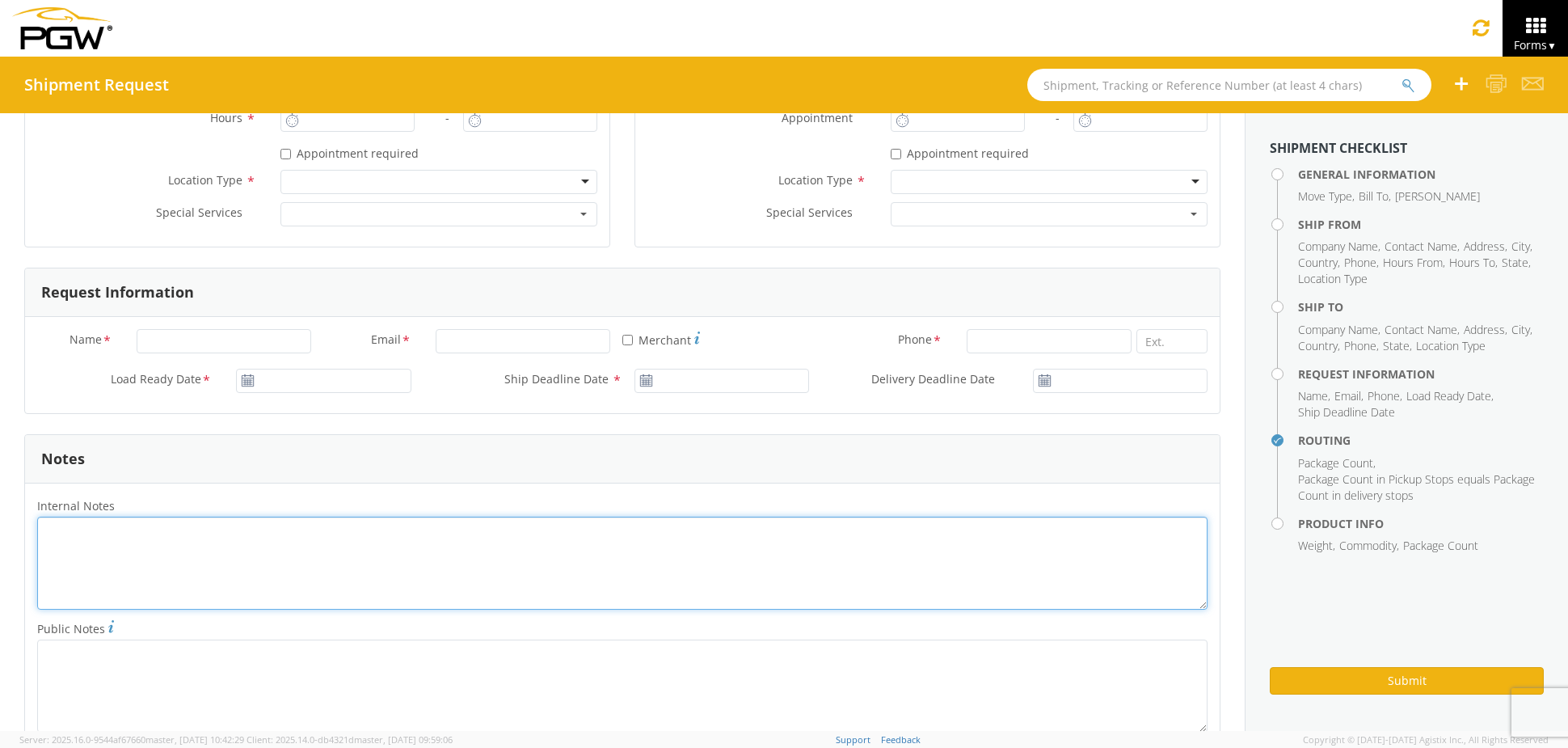
click at [320, 546] on textarea "Internal Notes *" at bounding box center [622, 562] width 1171 height 93
paste textarea "PRO# 976394"
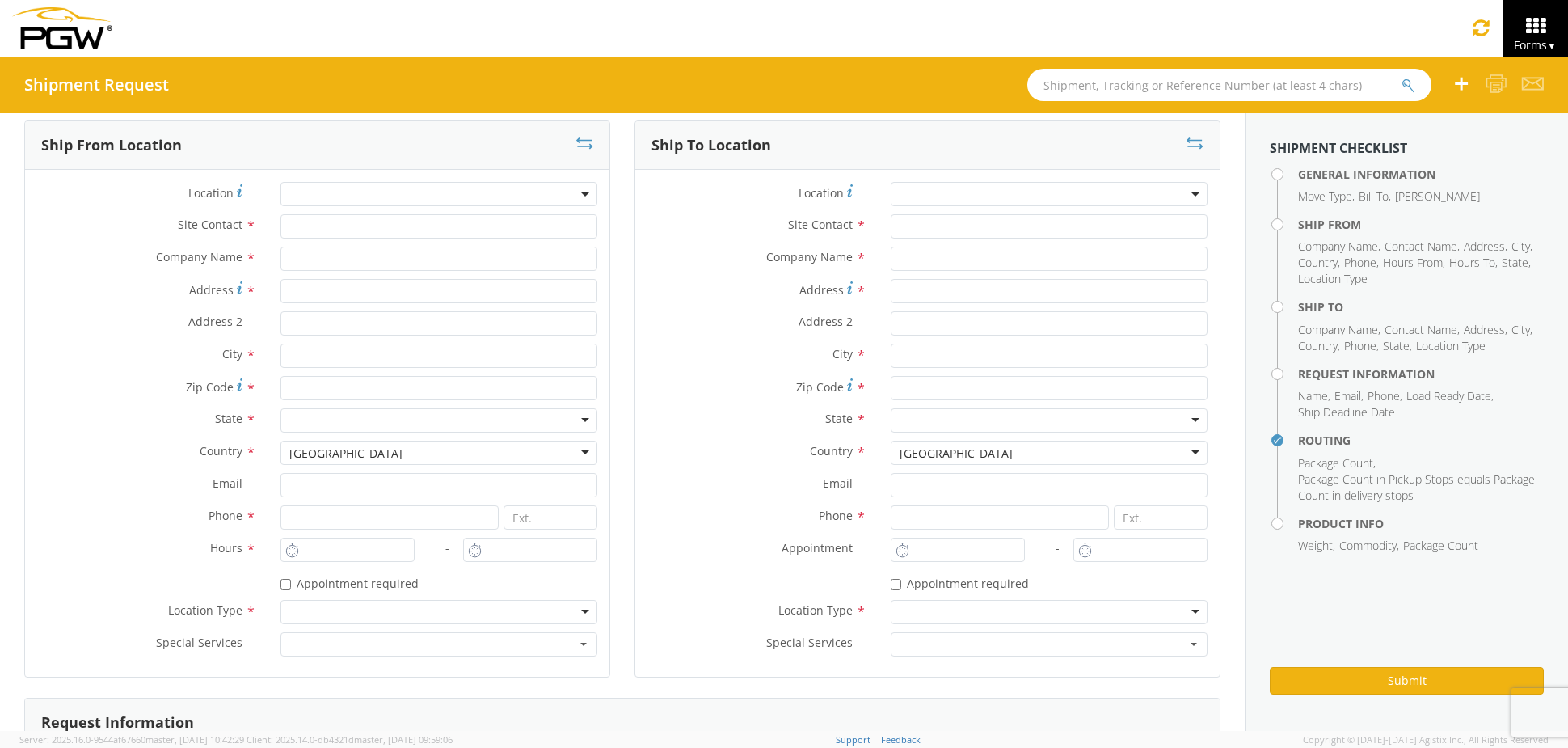
scroll to position [0, 0]
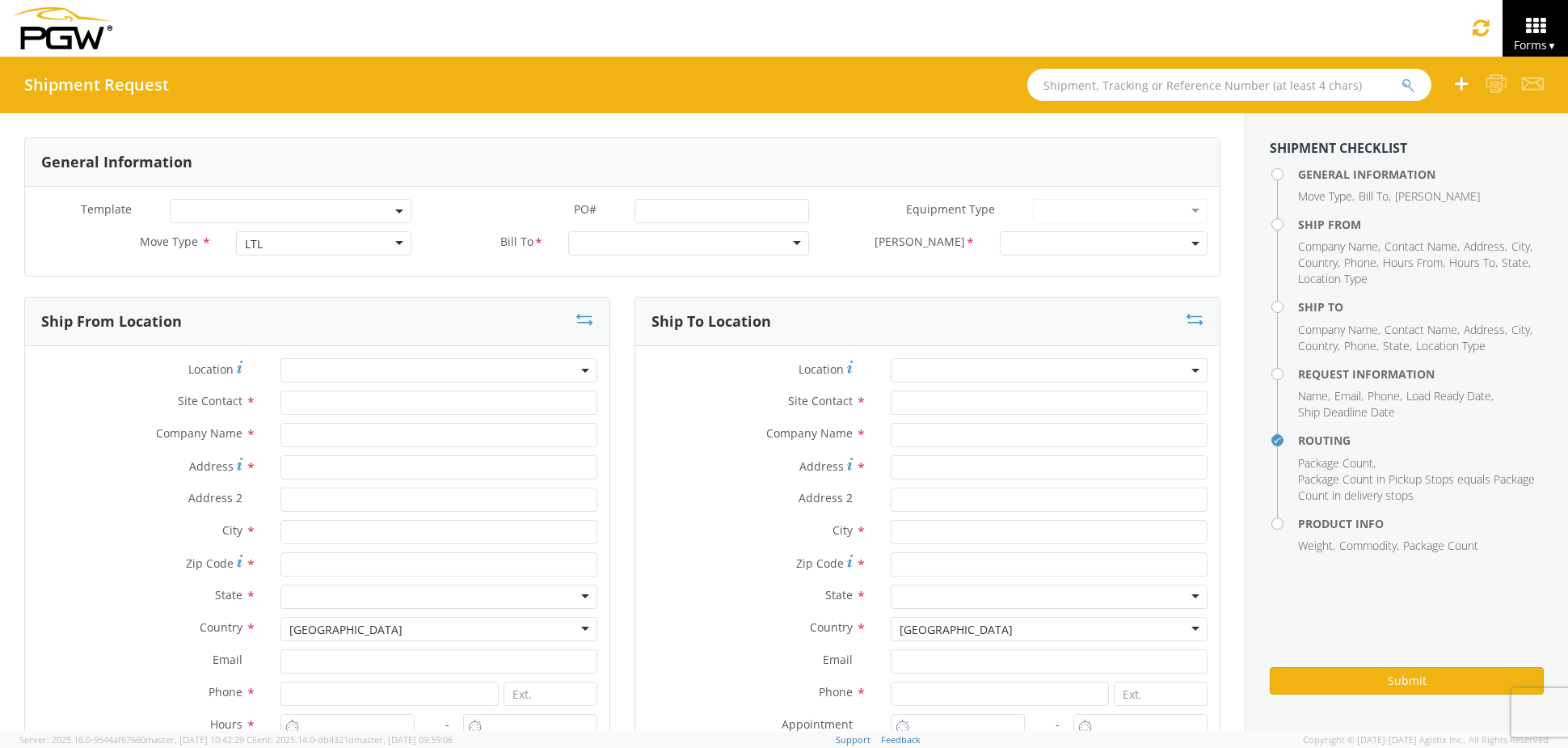
type textarea "PRO# 976394"
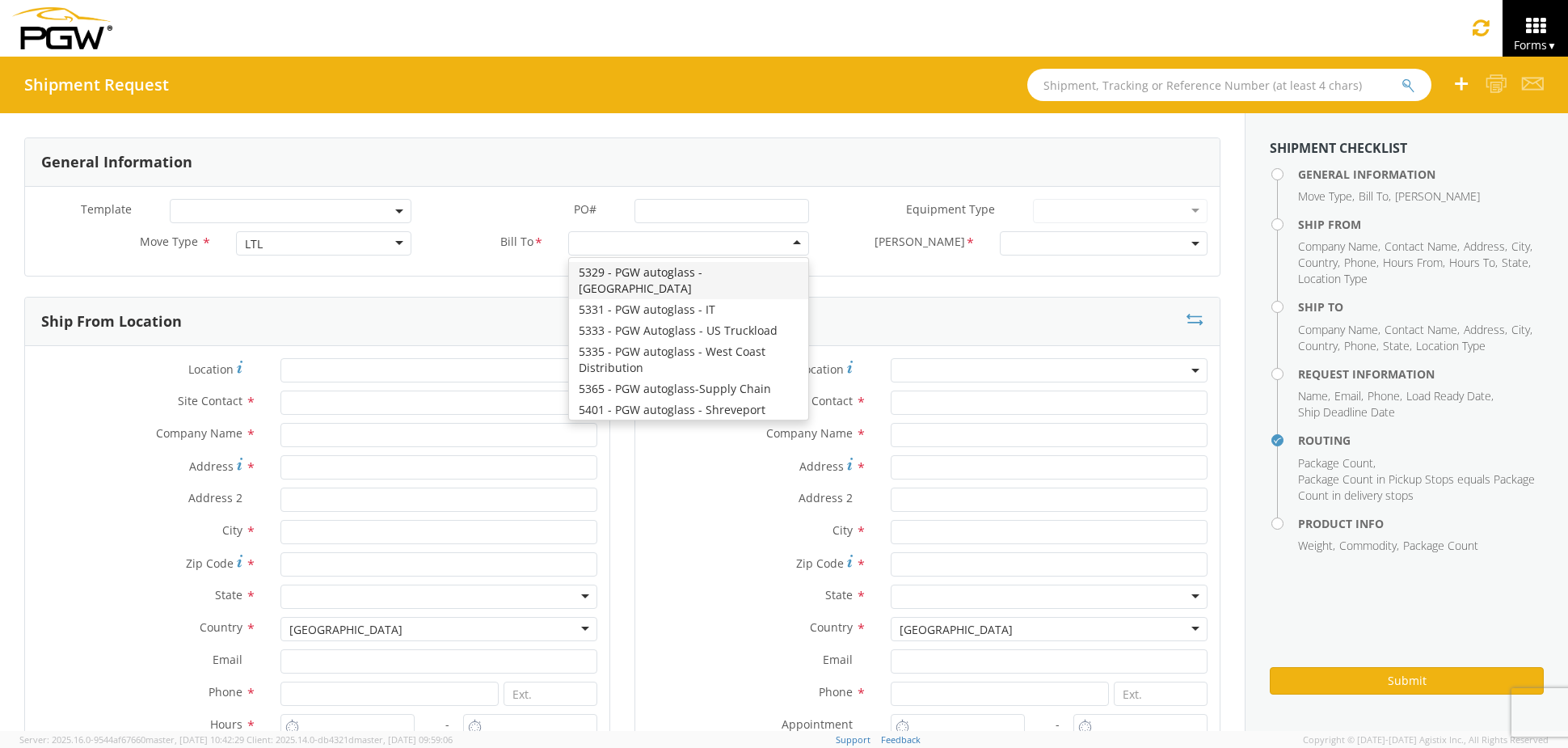
click at [587, 248] on div at bounding box center [688, 243] width 241 height 24
type input "5559"
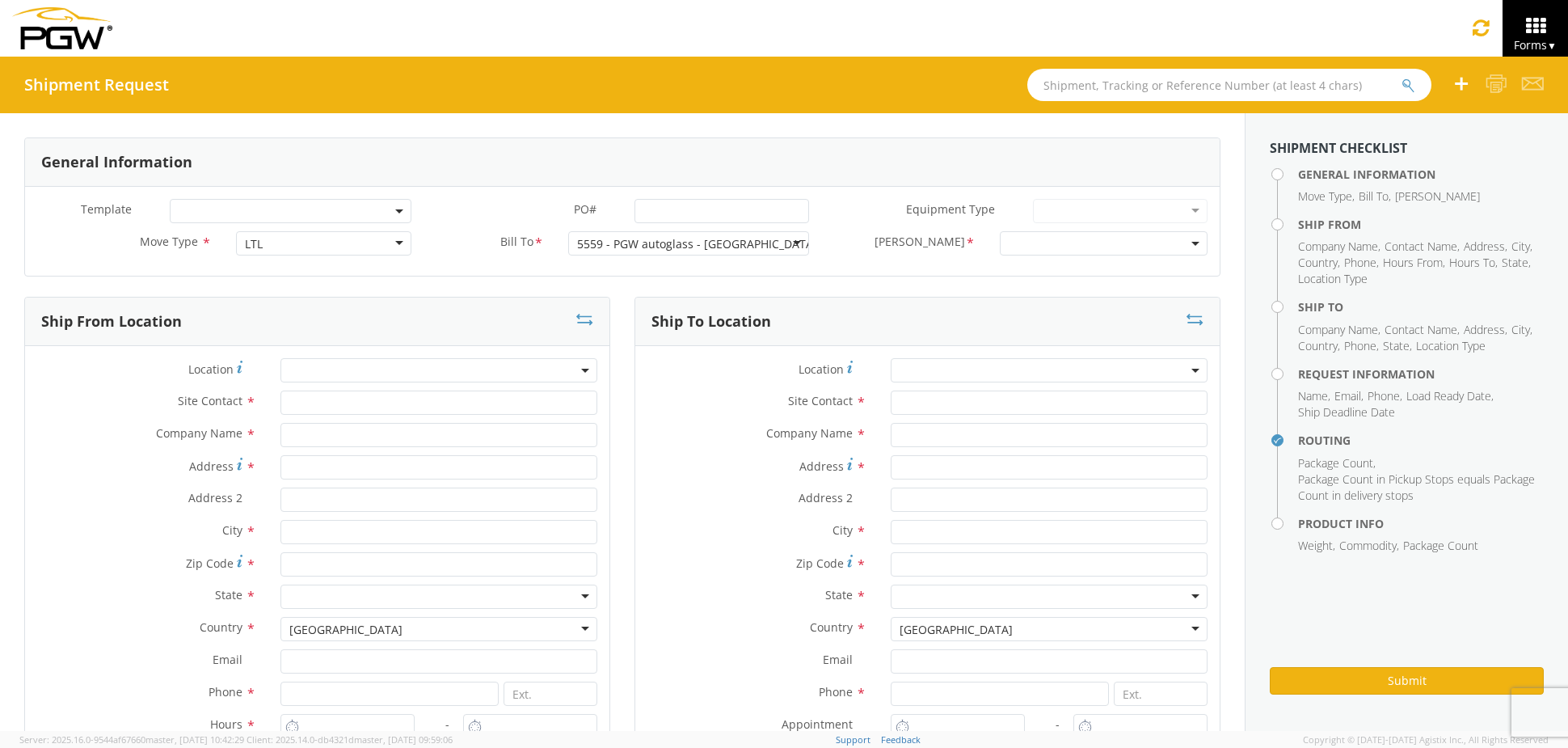
click at [1040, 246] on span at bounding box center [1103, 243] width 207 height 24
click at [1037, 269] on div "Template * PO# * Equipment Type * 28’ Box Van 53’ Dry Van Dropdeck (van) Flatbe…" at bounding box center [622, 231] width 1195 height 89
click at [1049, 249] on span at bounding box center [1103, 243] width 207 height 24
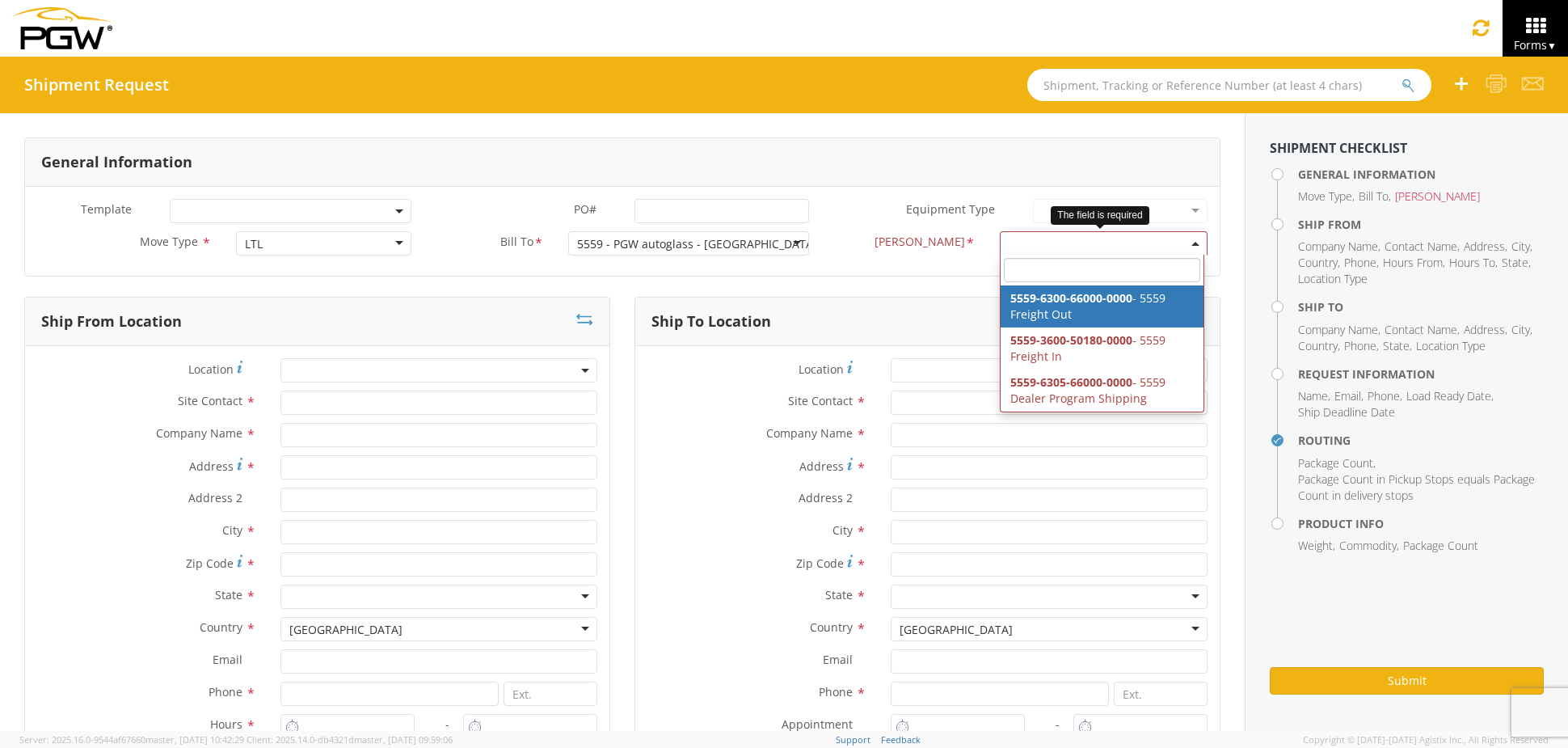
select select "5559-6300-66000-0000"
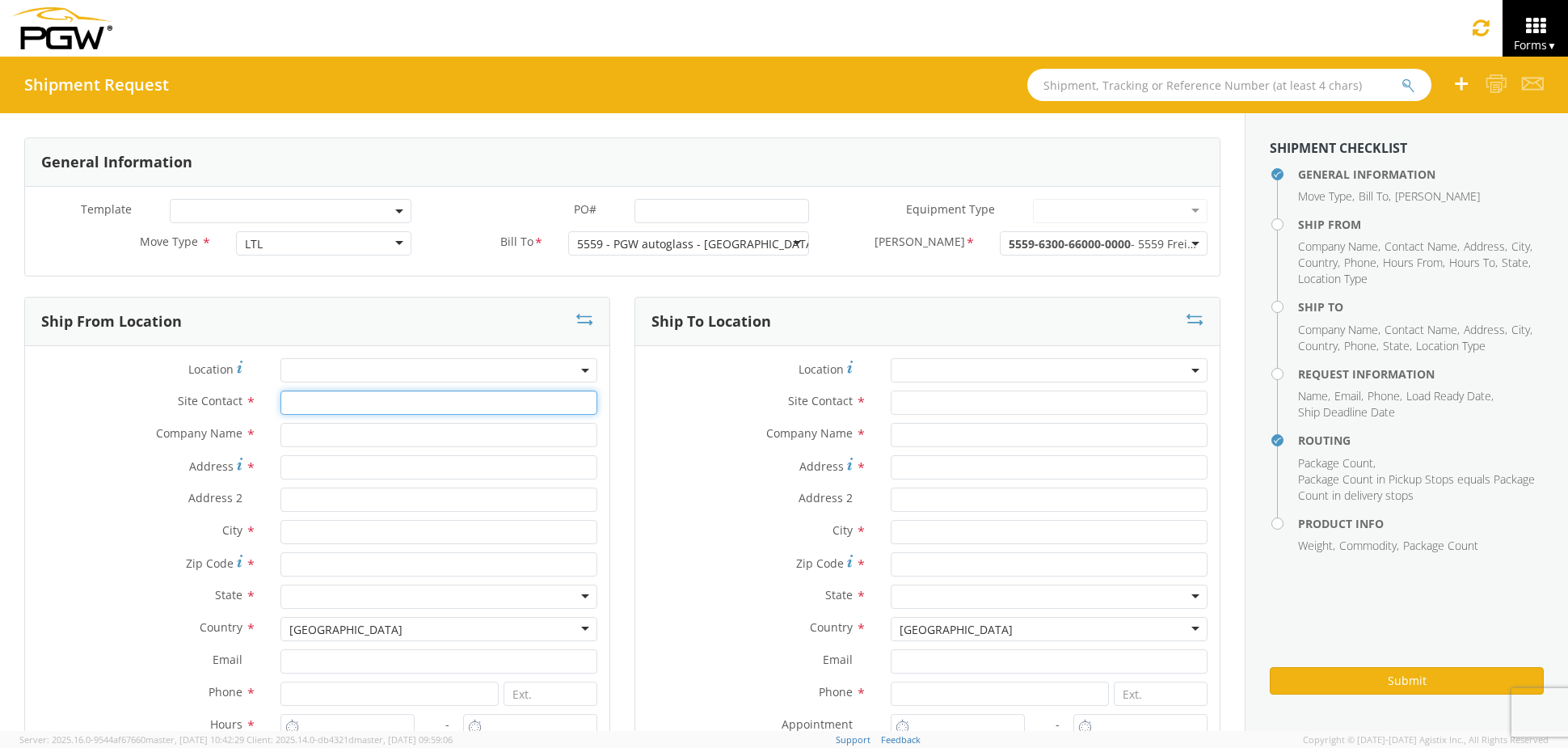
click at [408, 400] on input "text" at bounding box center [438, 402] width 317 height 24
click at [369, 467] on input "Address *" at bounding box center [438, 467] width 317 height 24
click at [644, 513] on div "Address 2 *" at bounding box center [927, 503] width 584 height 32
click at [391, 434] on input "text" at bounding box center [438, 434] width 317 height 24
type input "PGW Auto Glass"
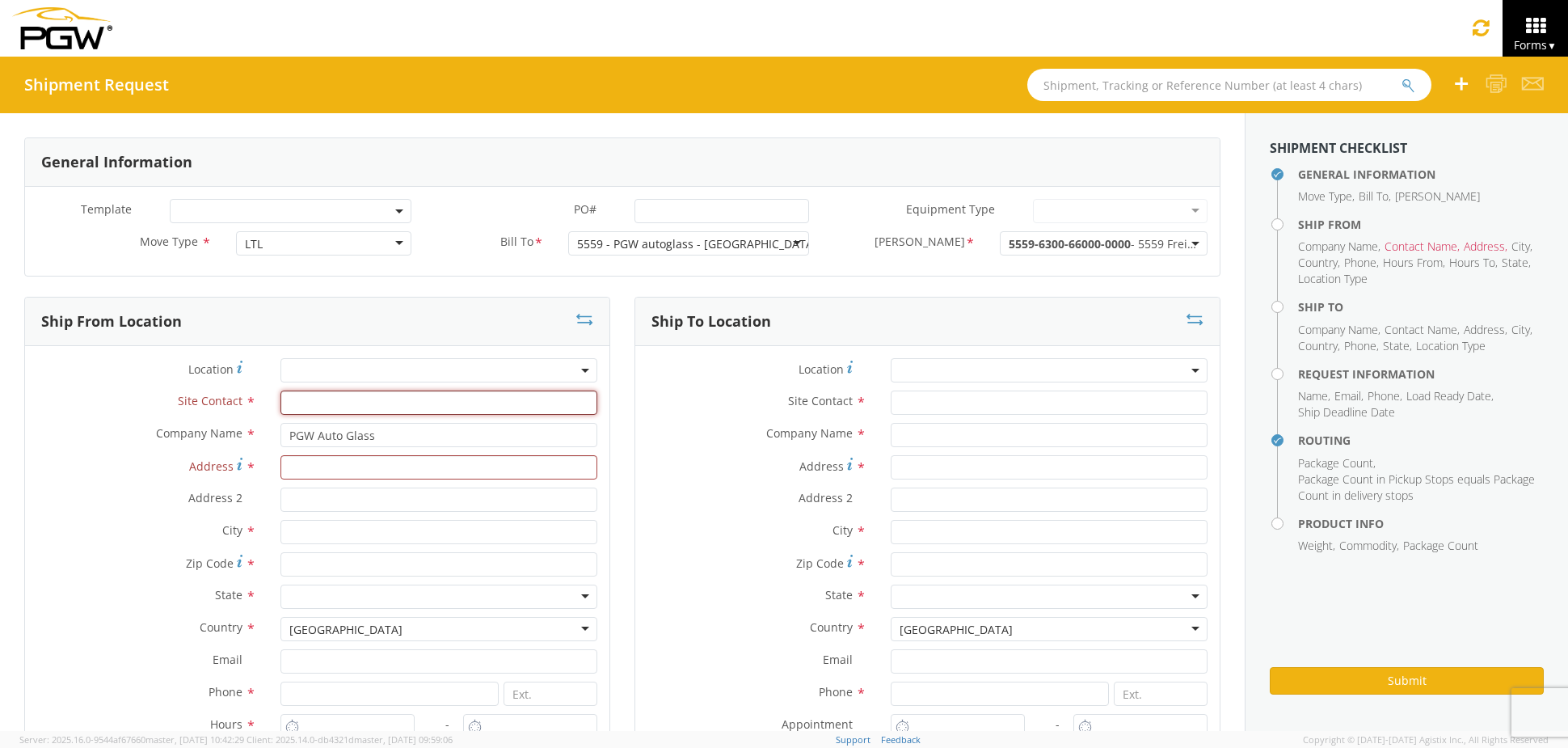
type input "j"
type input "[STREET_ADDRESS][PERSON_NAME]"
type input "[GEOGRAPHIC_DATA] [US_STATE] 04092"
type input "[GEOGRAPHIC_DATA]"
type input "04092"
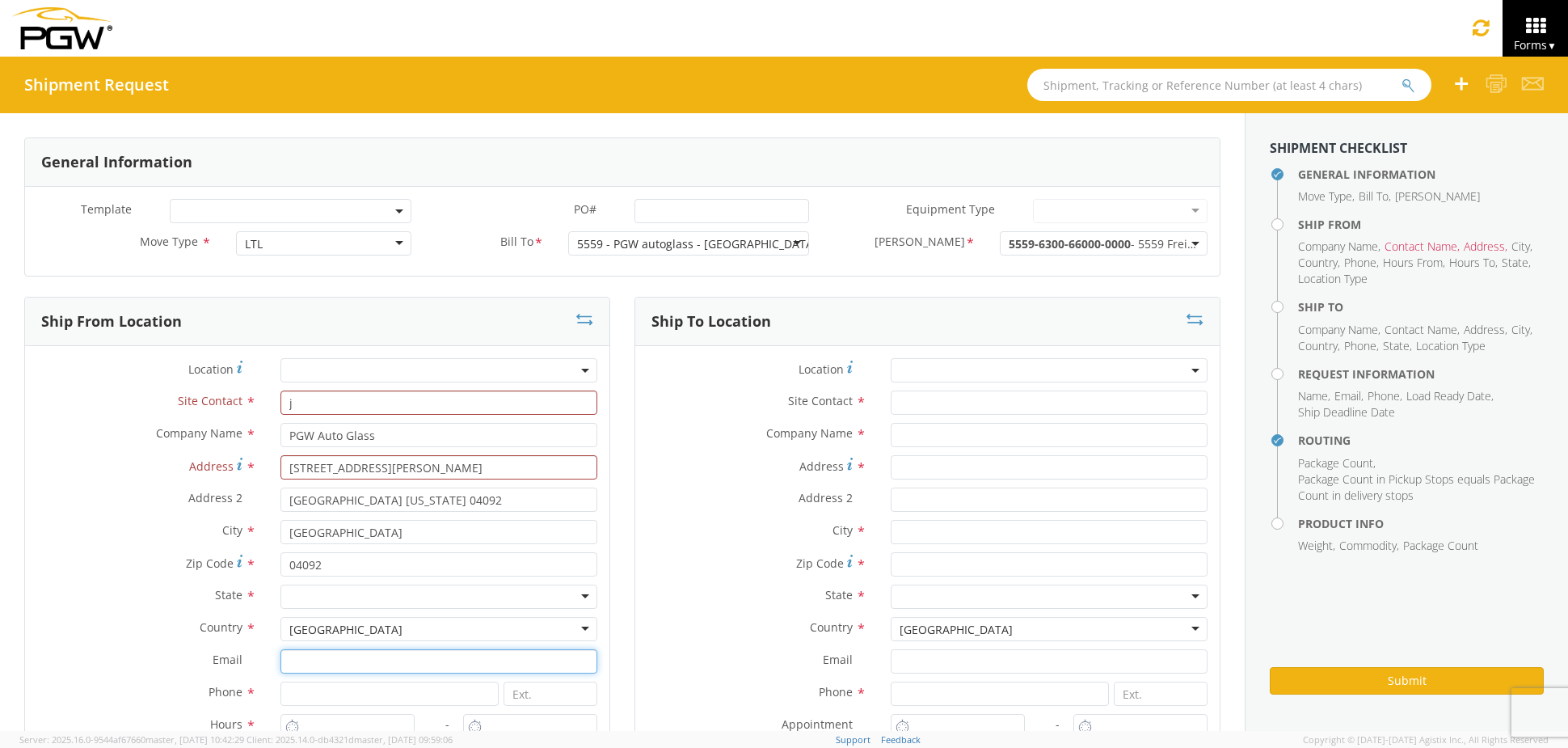
type input "[EMAIL_ADDRESS][DOMAIN_NAME]"
type input "2073321911"
type input "3:00 AM"
type input "4:00 PM"
type input "j"
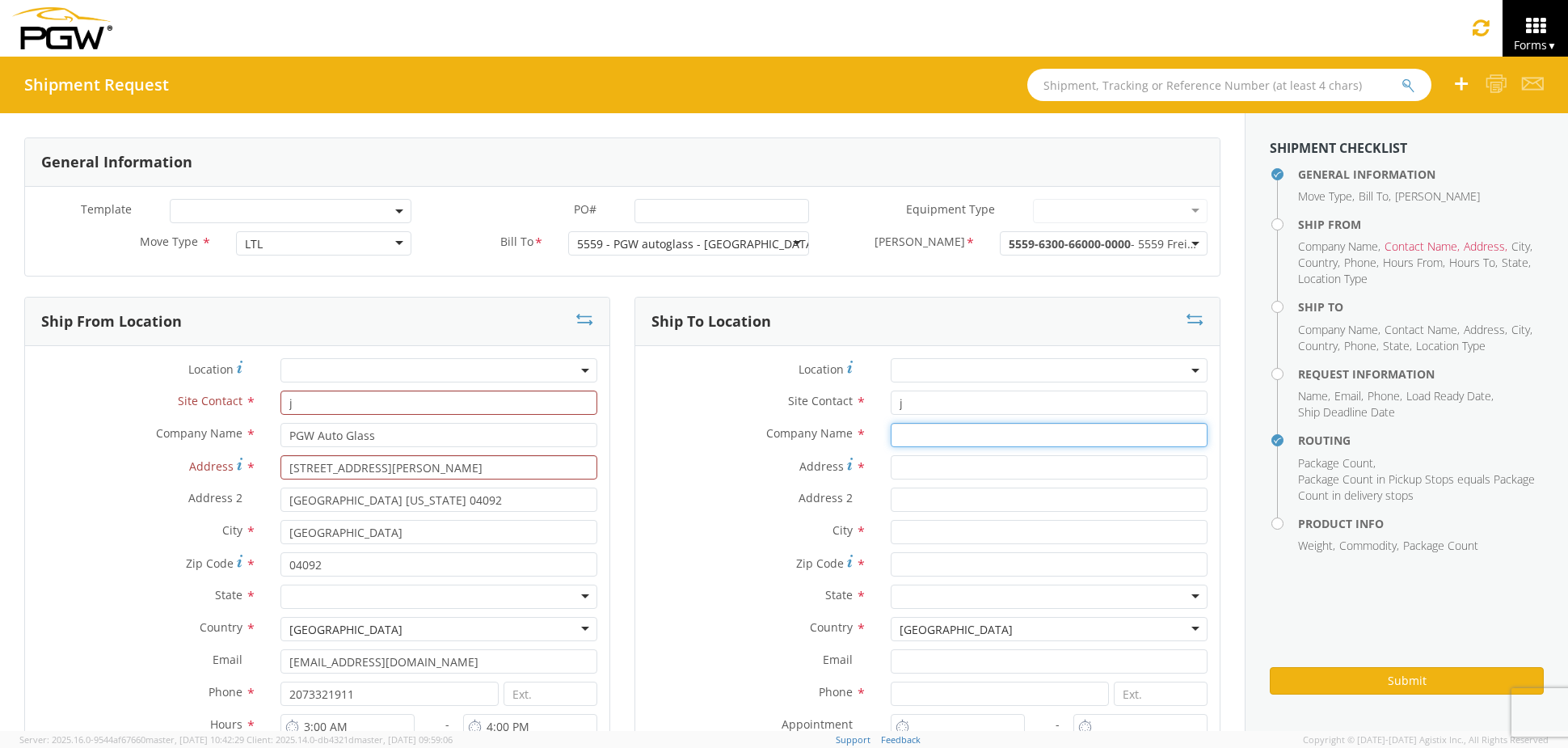
type input "PGW Auto Glass"
type input "[STREET_ADDRESS]"
type input "5"
type input "[GEOGRAPHIC_DATA]"
type input "04769"
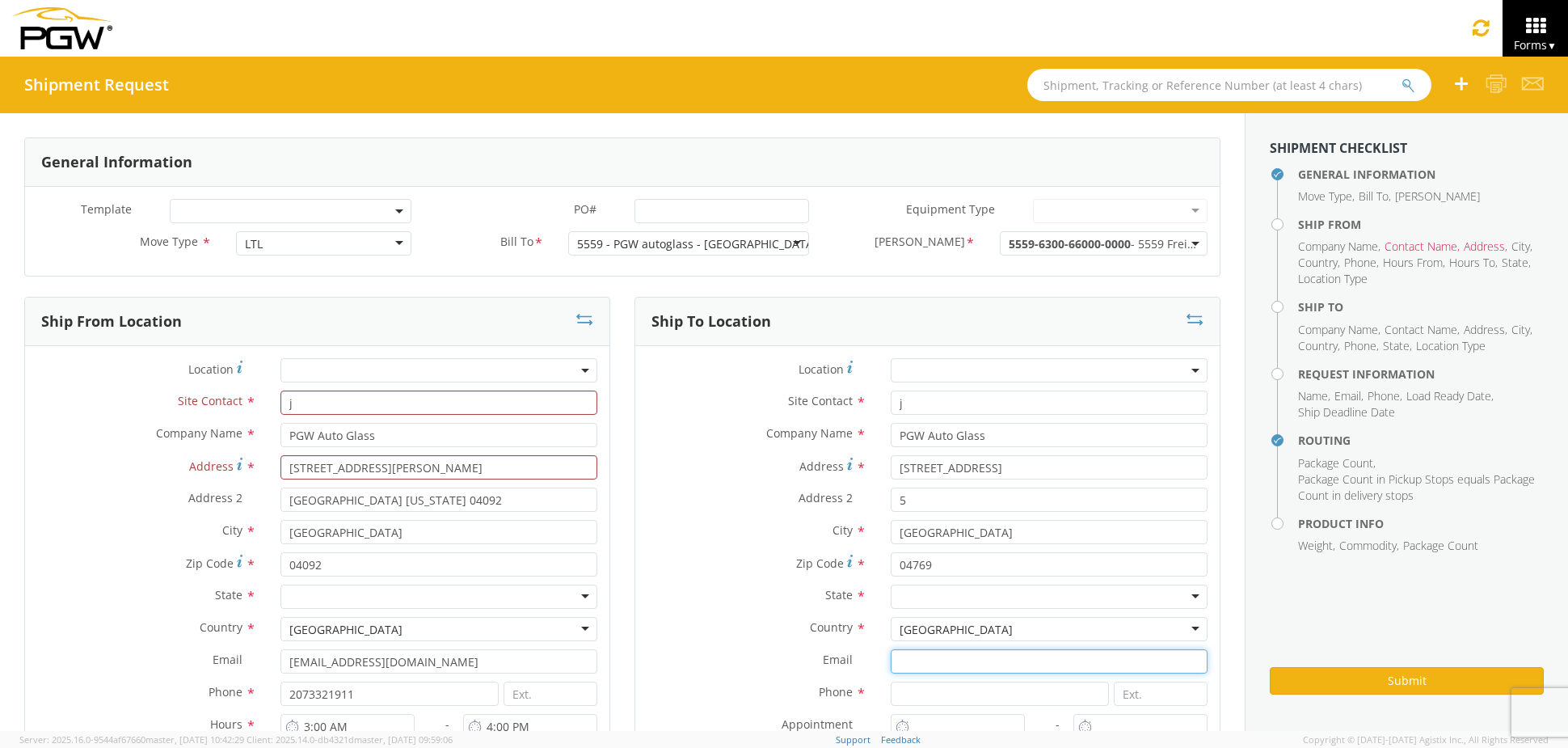
type input "[EMAIL_ADDRESS][DOMAIN_NAME]"
type input "2077745169"
type input "11:00 AM"
type input "[PERSON_NAME] [PERSON_NAME]"
type input "[EMAIL_ADDRESS][DOMAIN_NAME]"
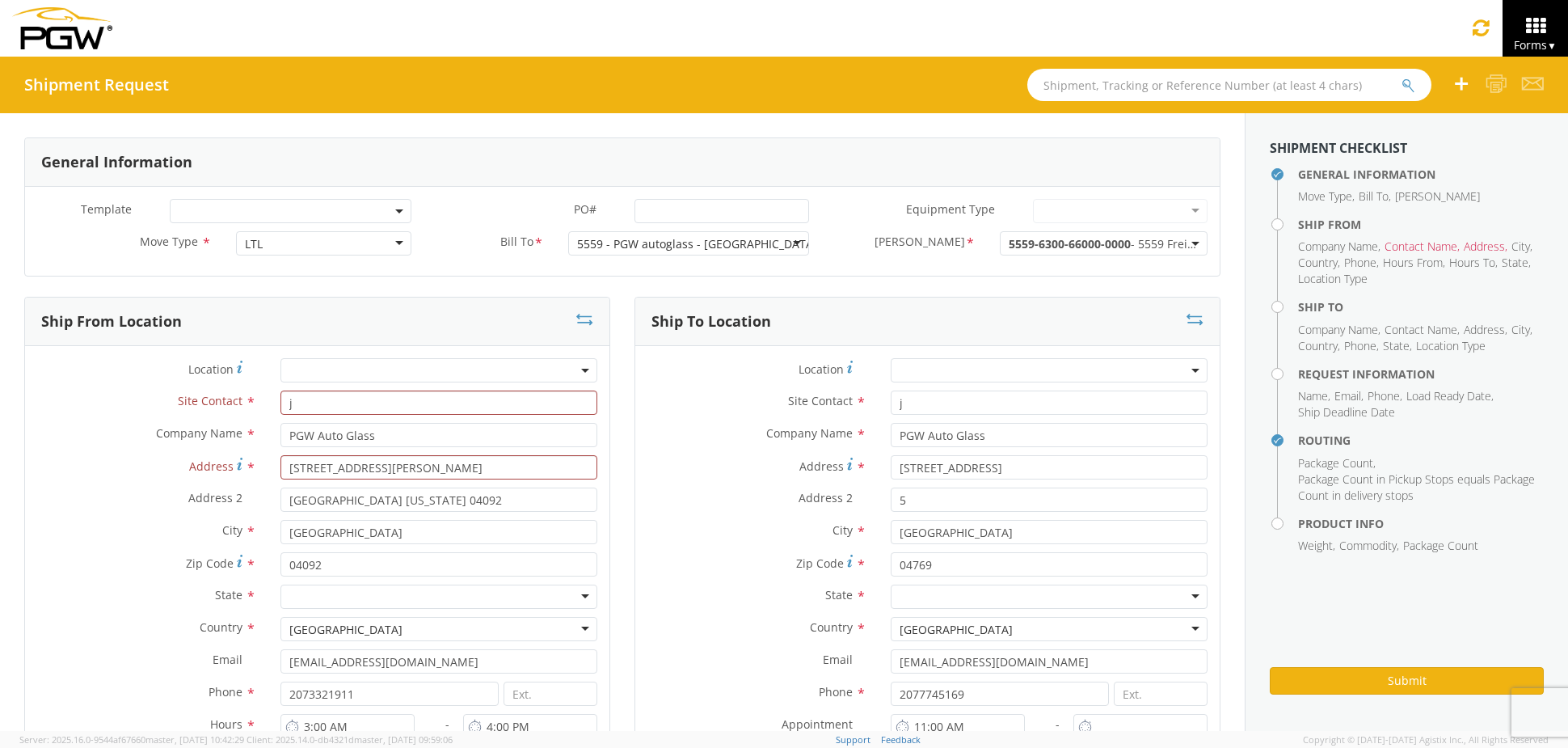
type input "7272478279"
type input "1000"
type input "2"
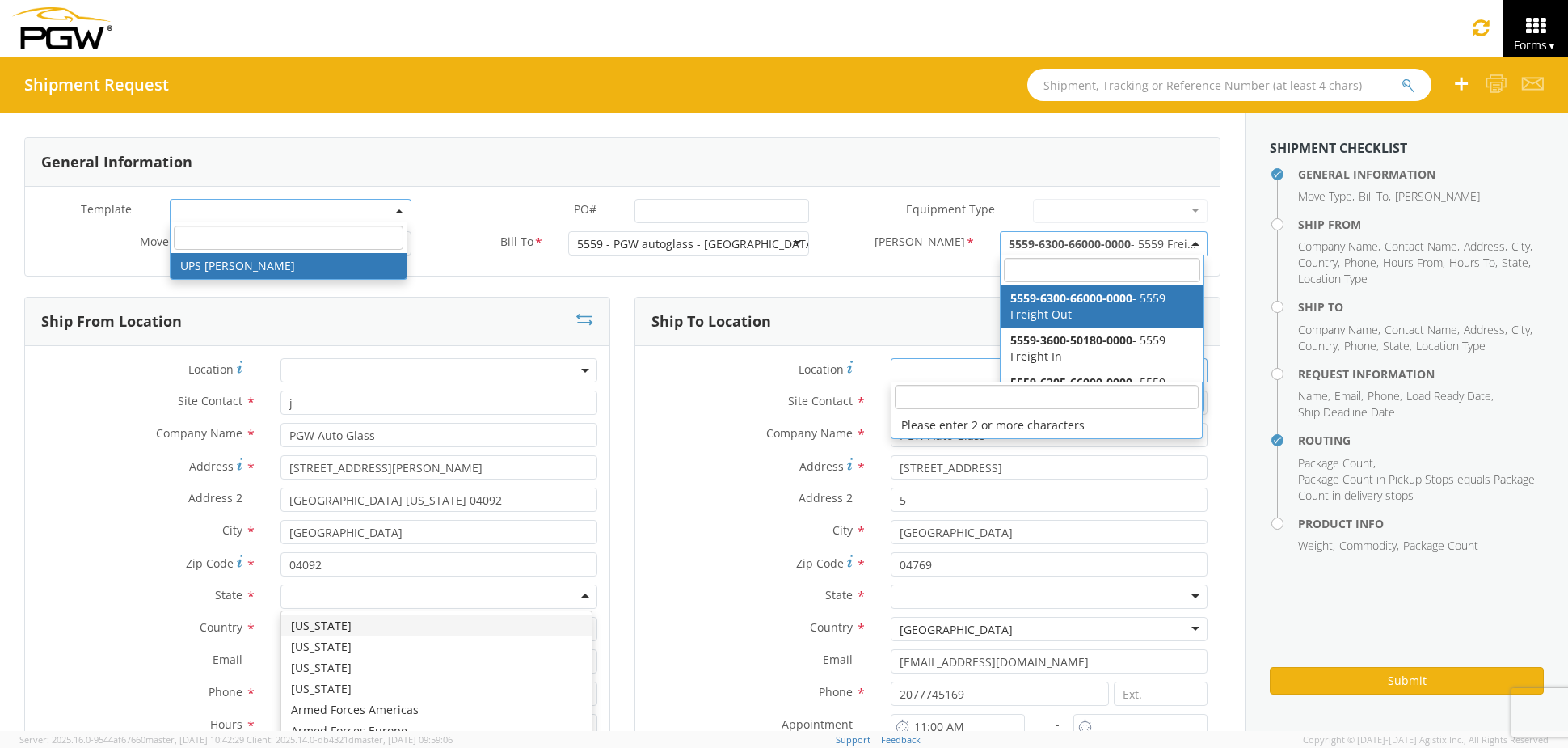
click at [342, 599] on div at bounding box center [438, 596] width 317 height 24
type input "ma"
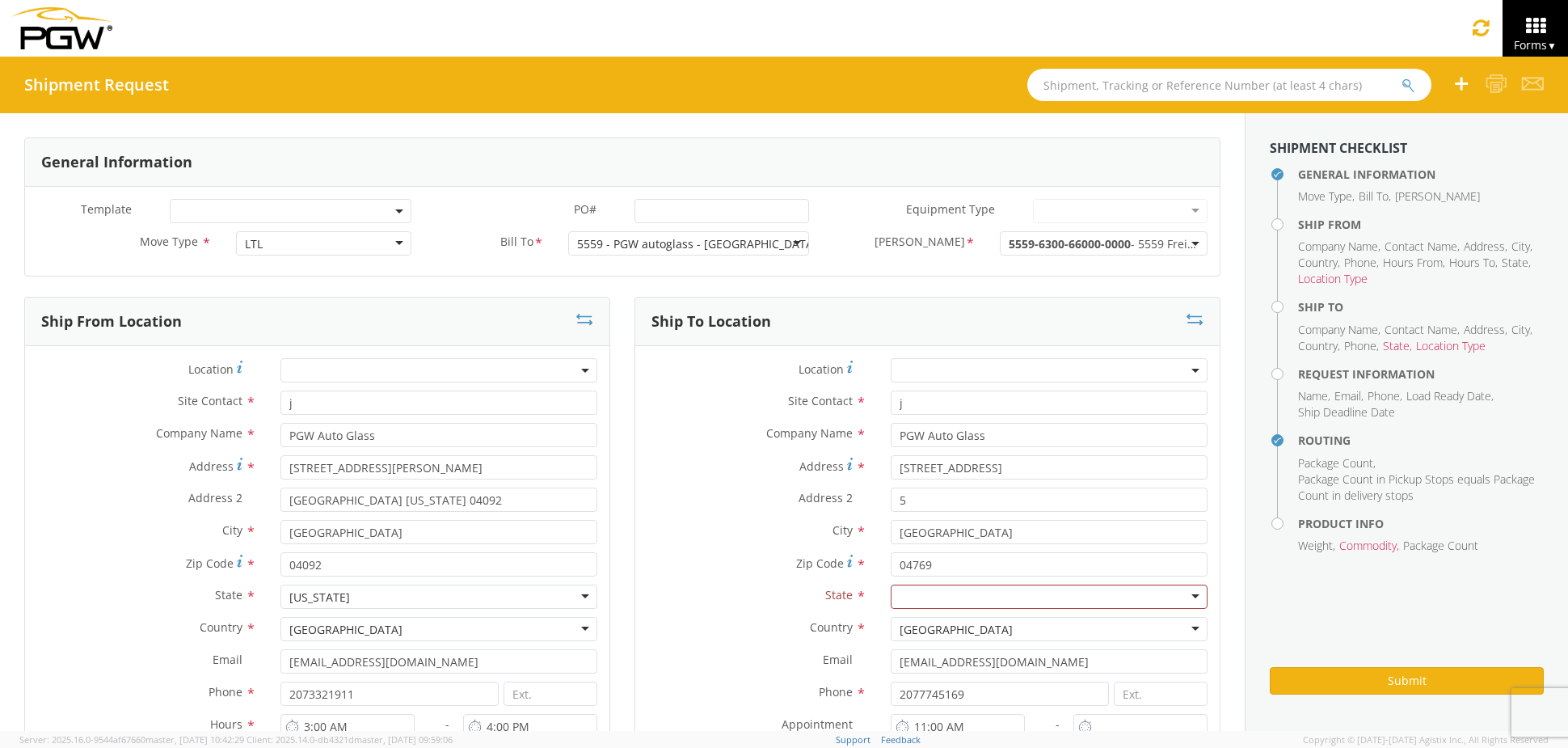
drag, startPoint x: 680, startPoint y: 567, endPoint x: 834, endPoint y: 591, distance: 155.9
click at [680, 566] on label "Zip Code *" at bounding box center [757, 563] width 243 height 21
click at [891, 566] on input "04769" at bounding box center [1049, 564] width 317 height 24
click at [921, 591] on div at bounding box center [1049, 596] width 317 height 24
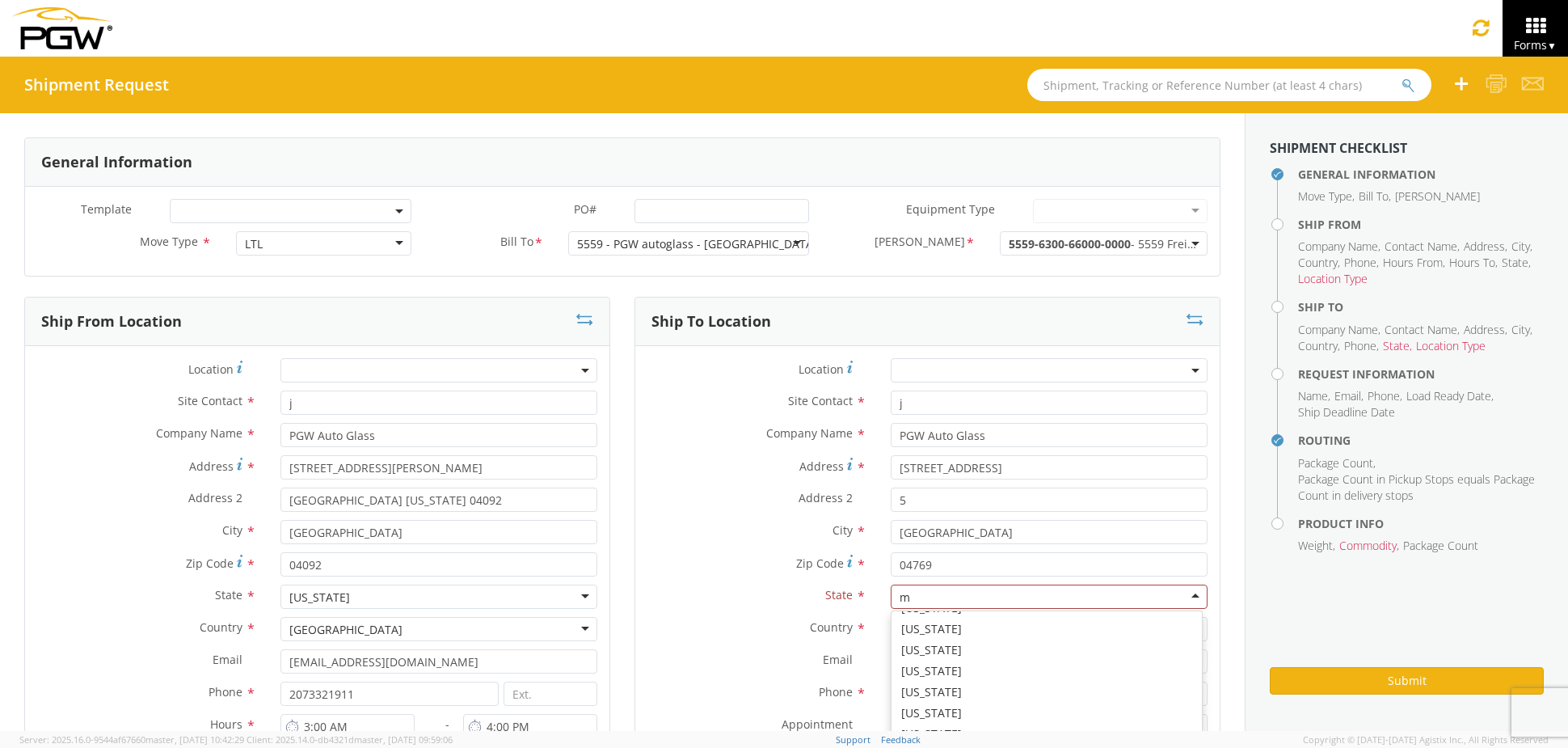
type input "ma"
click at [738, 549] on div "City * [GEOGRAPHIC_DATA]" at bounding box center [927, 536] width 584 height 32
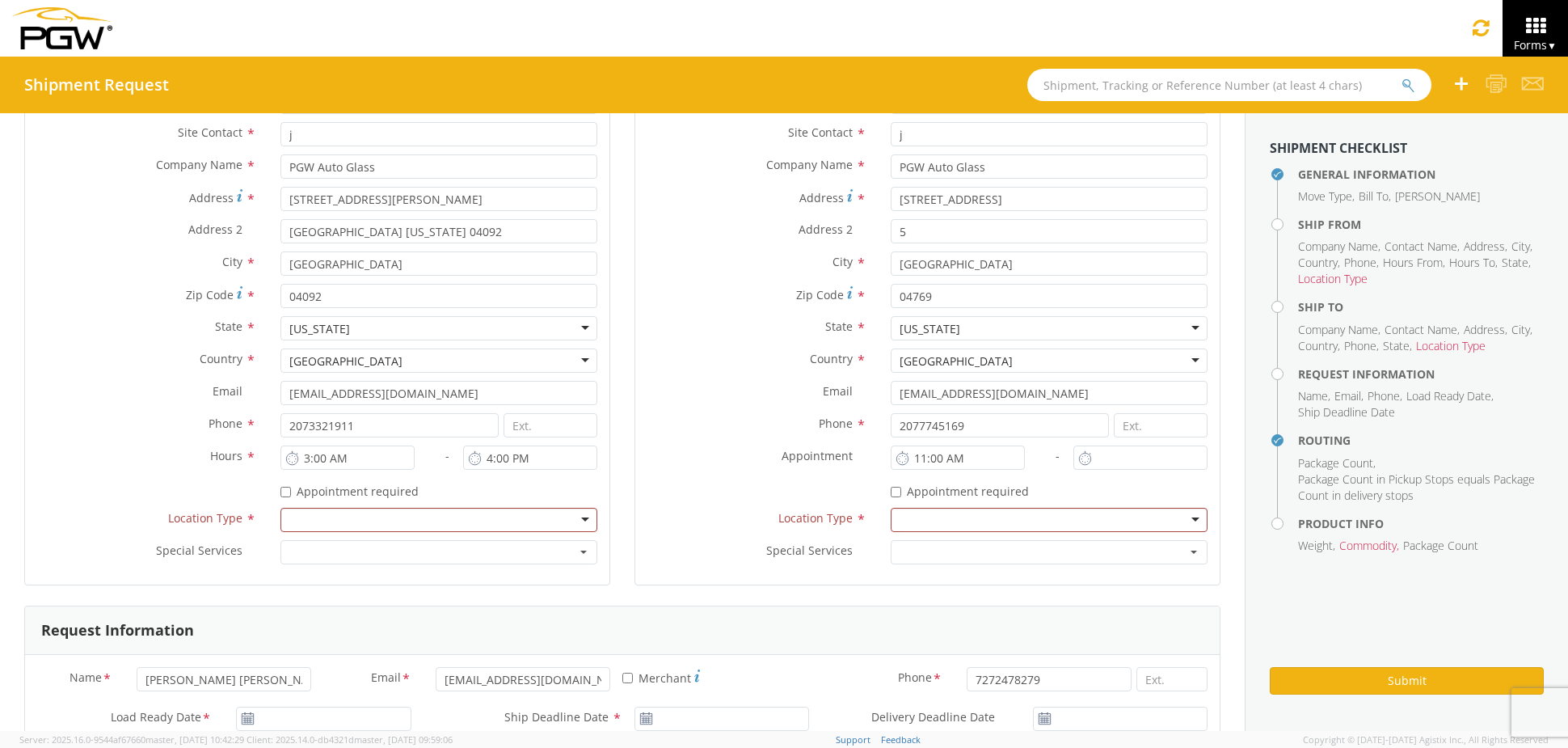
scroll to position [303, 0]
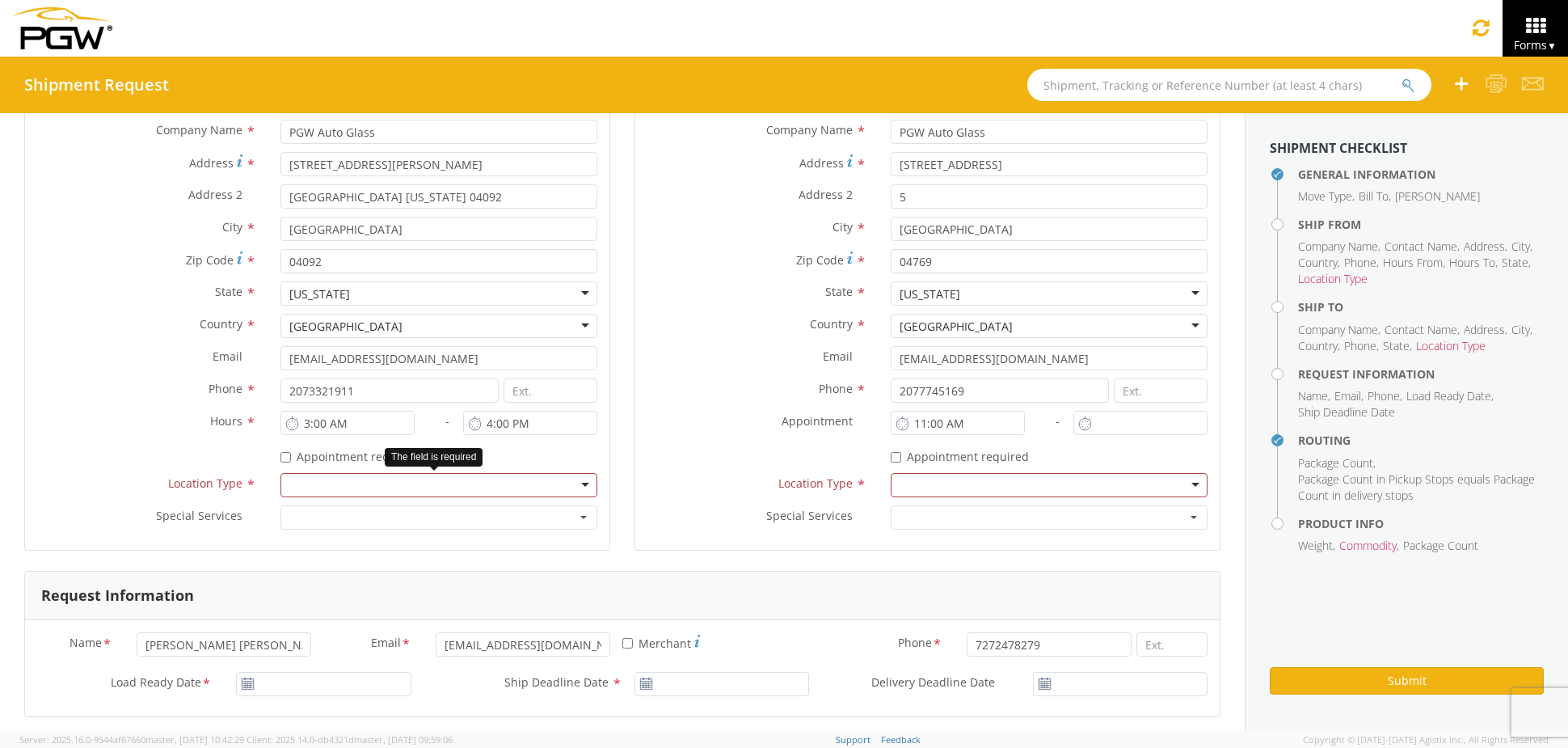
click at [528, 487] on div at bounding box center [438, 484] width 317 height 24
click at [901, 492] on div at bounding box center [1049, 484] width 317 height 24
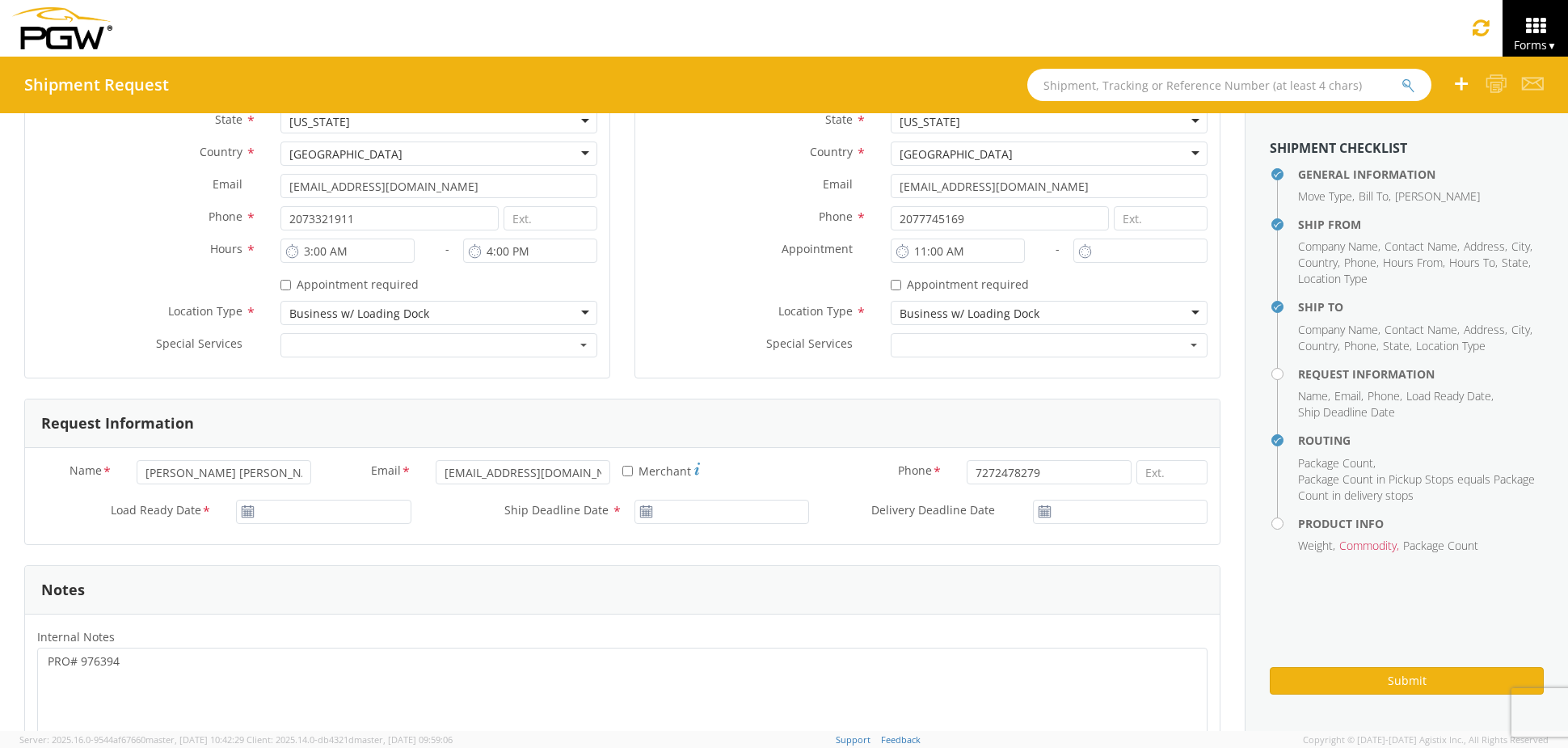
scroll to position [505, 0]
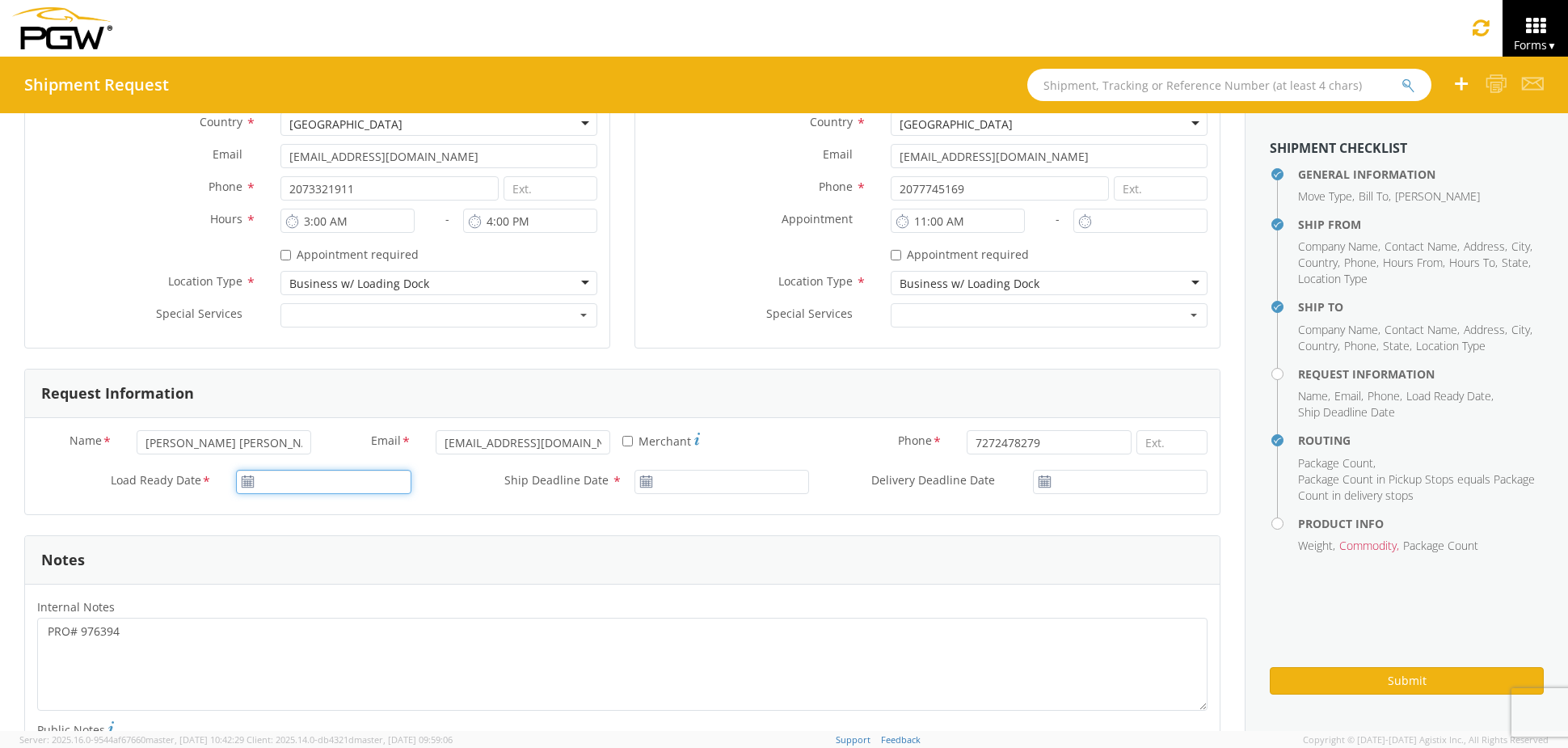
type input "[DATE]"
click at [321, 477] on input "[DATE]" at bounding box center [322, 481] width 174 height 24
click at [348, 390] on td "13" at bounding box center [347, 379] width 34 height 24
type input "[DATE]"
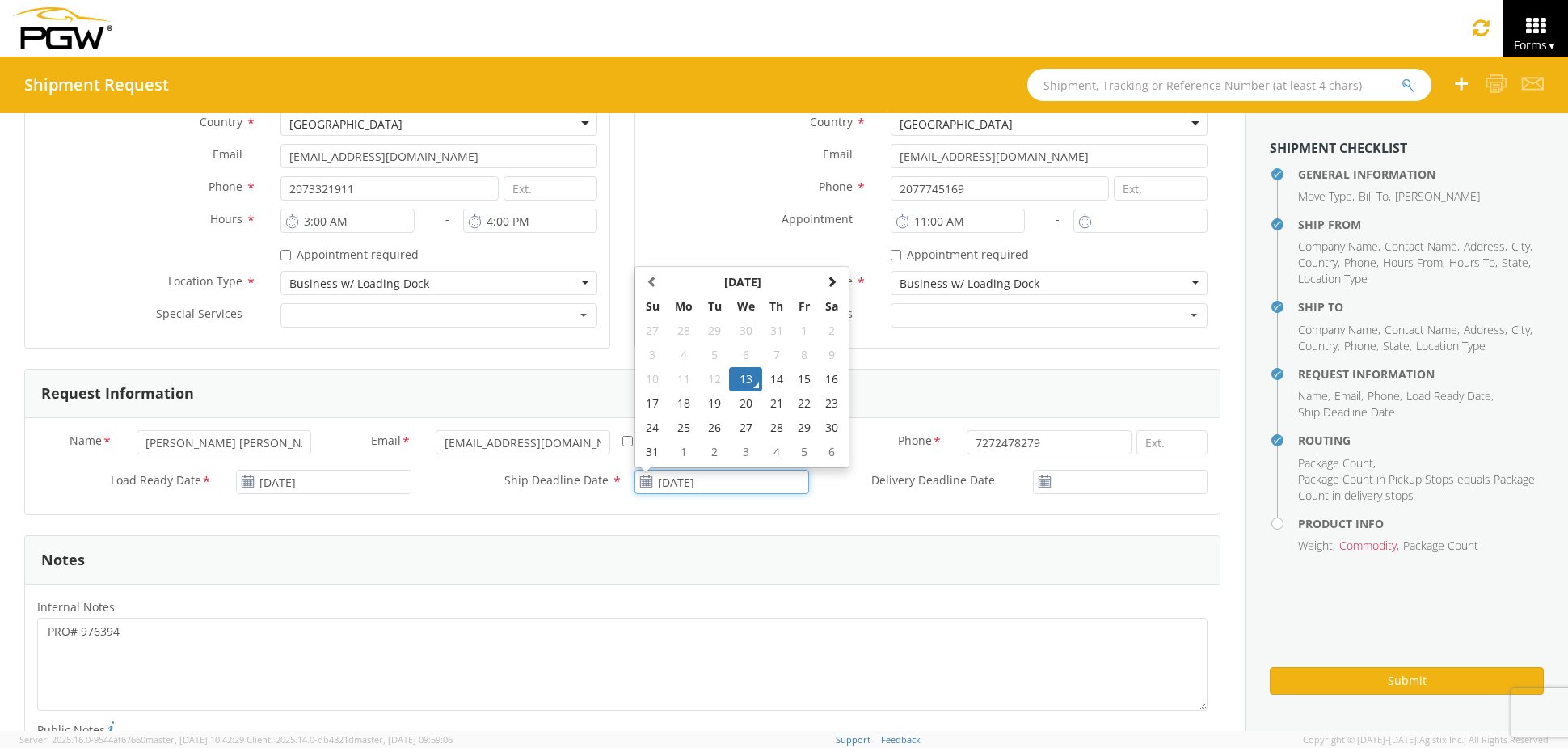
click at [728, 491] on input "[DATE]" at bounding box center [721, 481] width 174 height 24
click at [737, 380] on td "13" at bounding box center [746, 379] width 34 height 24
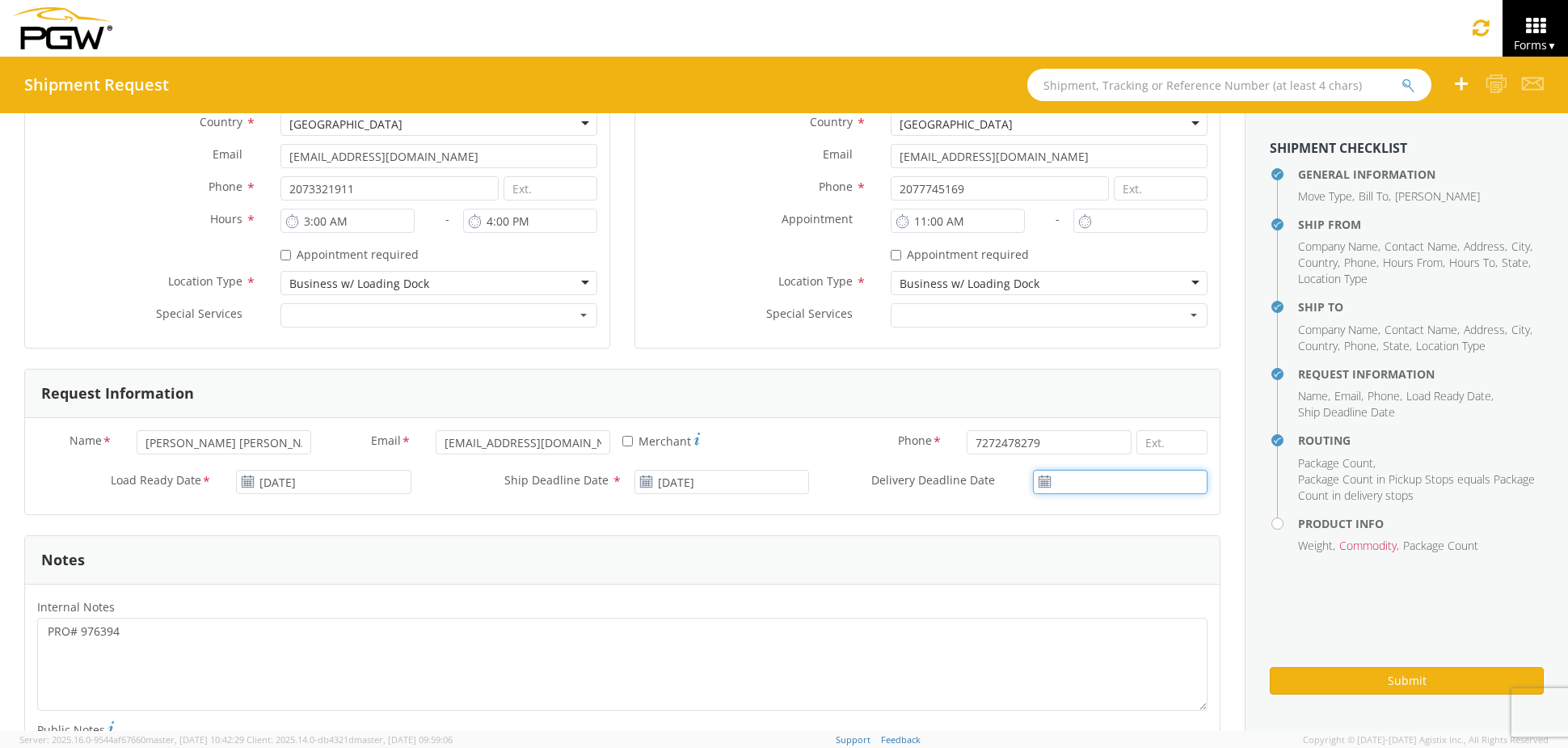
type input "[DATE]"
click at [1064, 471] on input "[DATE]" at bounding box center [1120, 481] width 174 height 24
click at [1087, 385] on td "13" at bounding box center [1103, 379] width 34 height 24
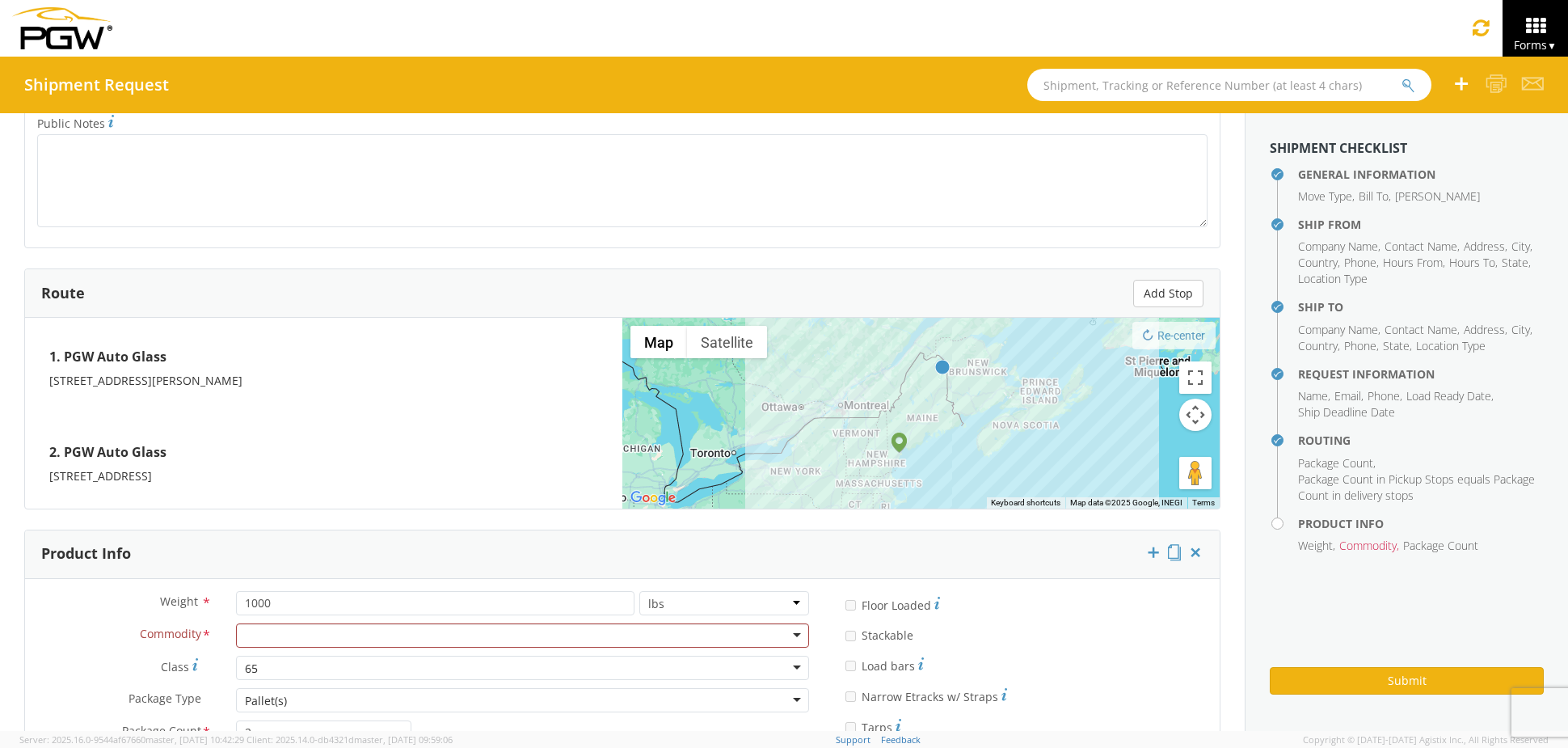
scroll to position [1286, 0]
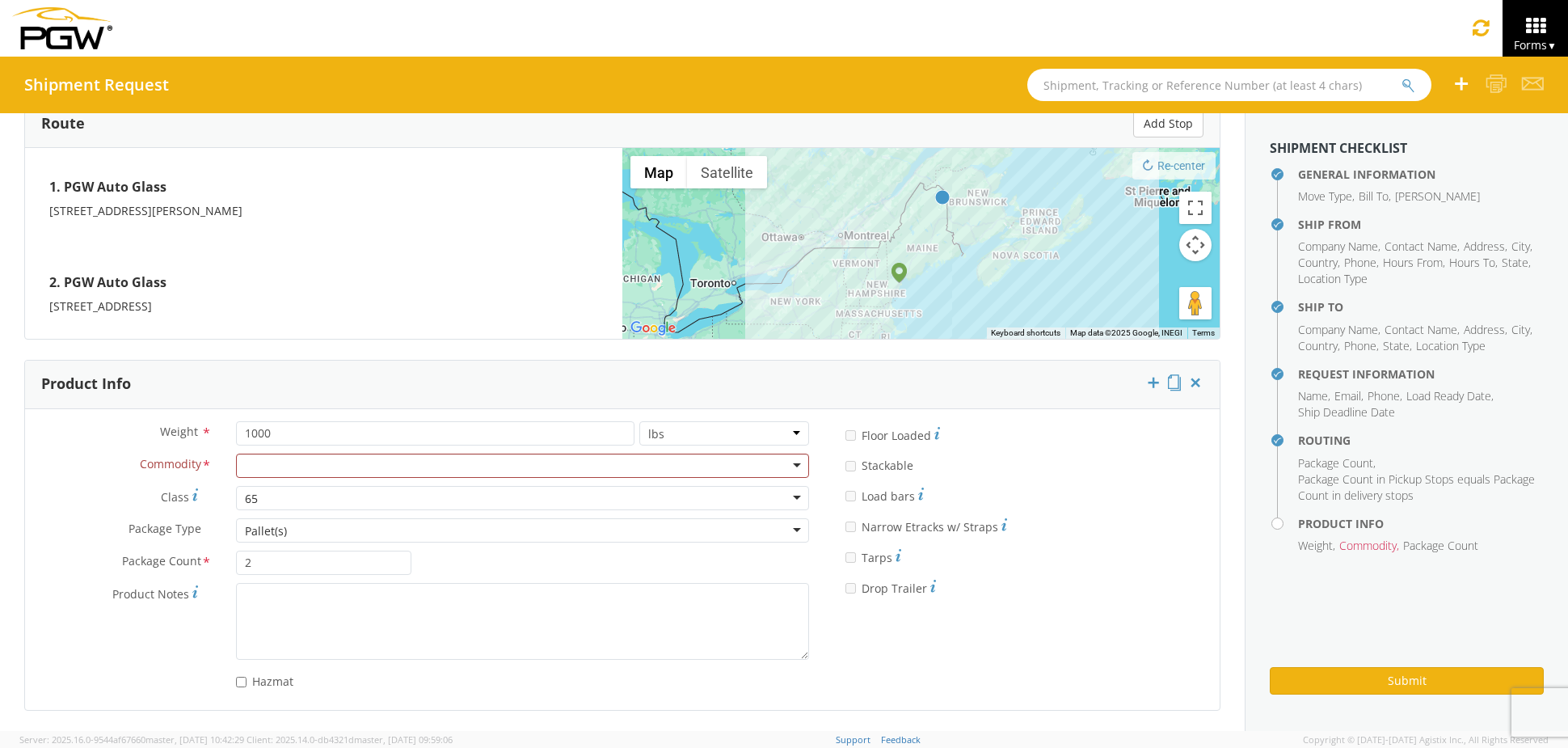
click at [383, 477] on div "Commodity * Adhesives / Glues Aquapel Aquapel - T/L only Attachments / Hardware…" at bounding box center [423, 469] width 796 height 32
drag, startPoint x: 373, startPoint y: 494, endPoint x: 237, endPoint y: 494, distance: 136.0
click at [237, 494] on div "65" at bounding box center [522, 498] width 573 height 24
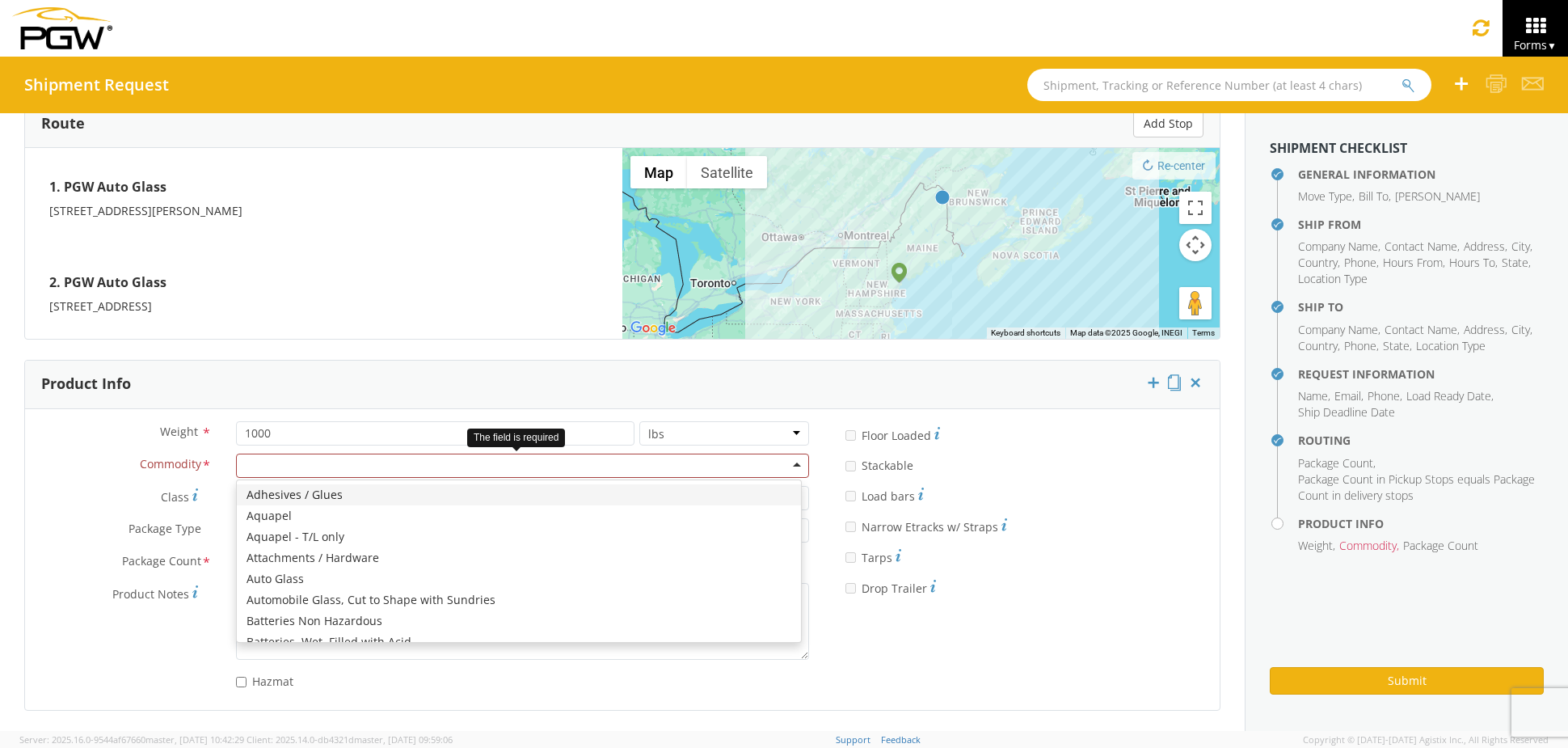
click at [265, 454] on div at bounding box center [522, 466] width 573 height 24
type input "wind"
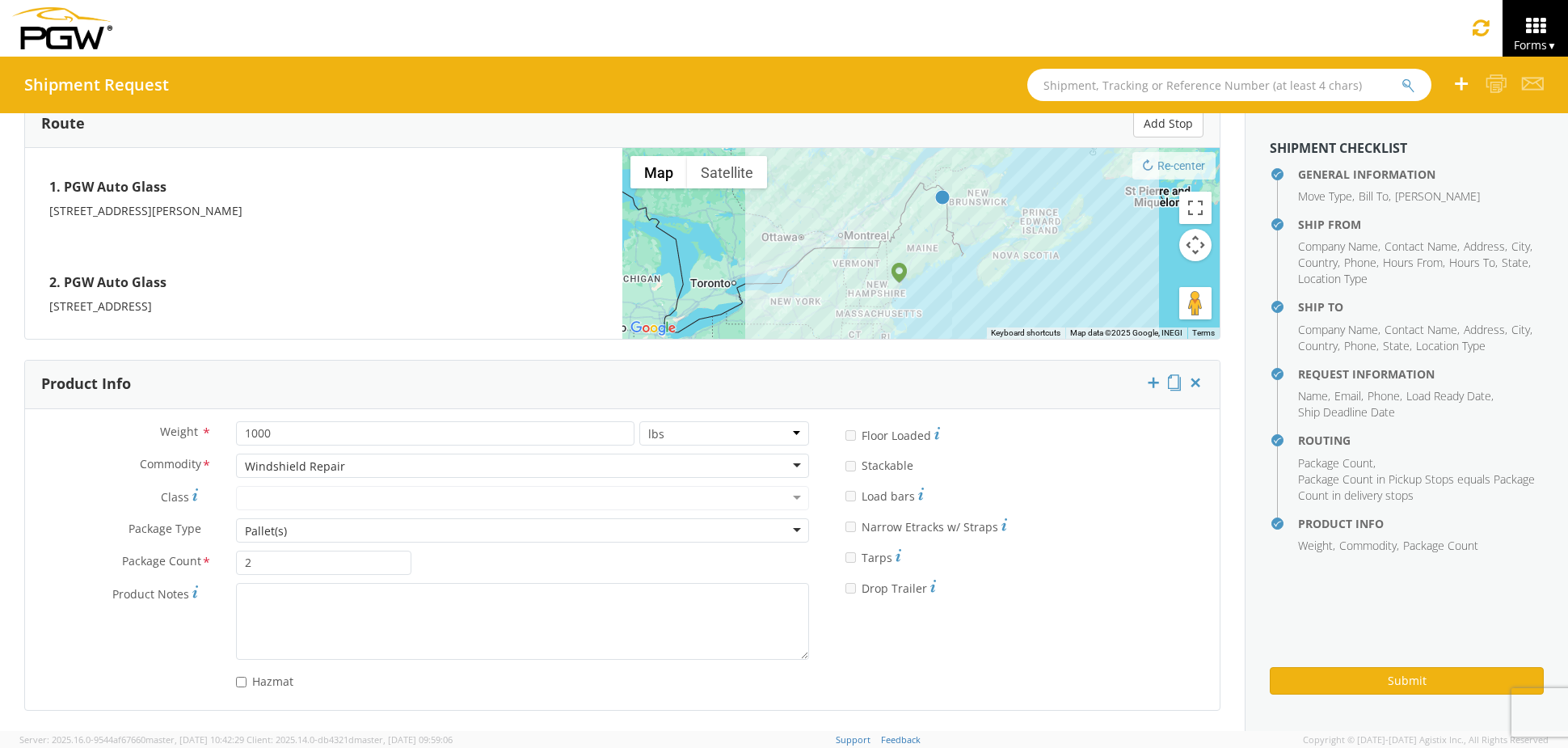
scroll to position [0, 0]
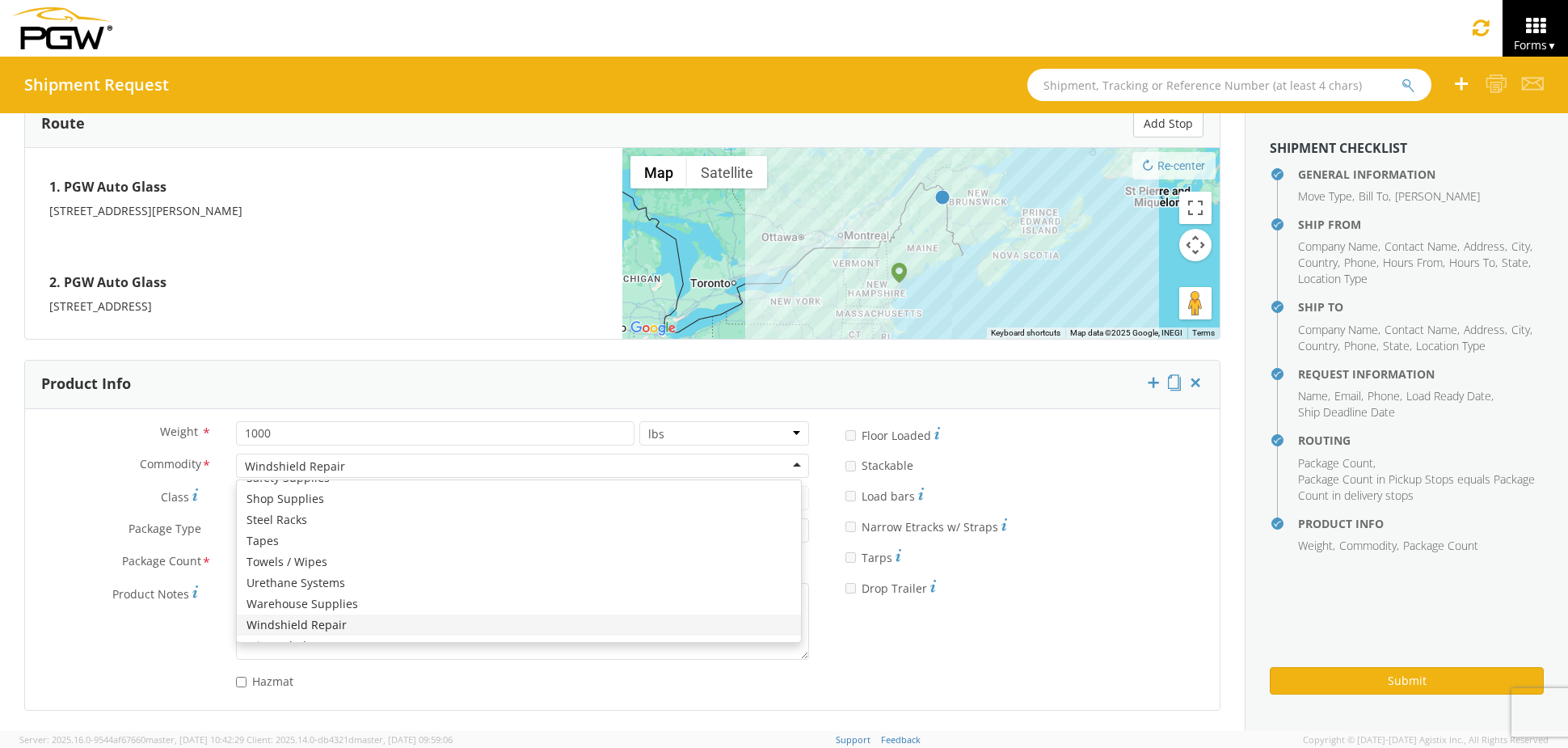
click at [354, 455] on div "Windshield Repair" at bounding box center [522, 466] width 573 height 24
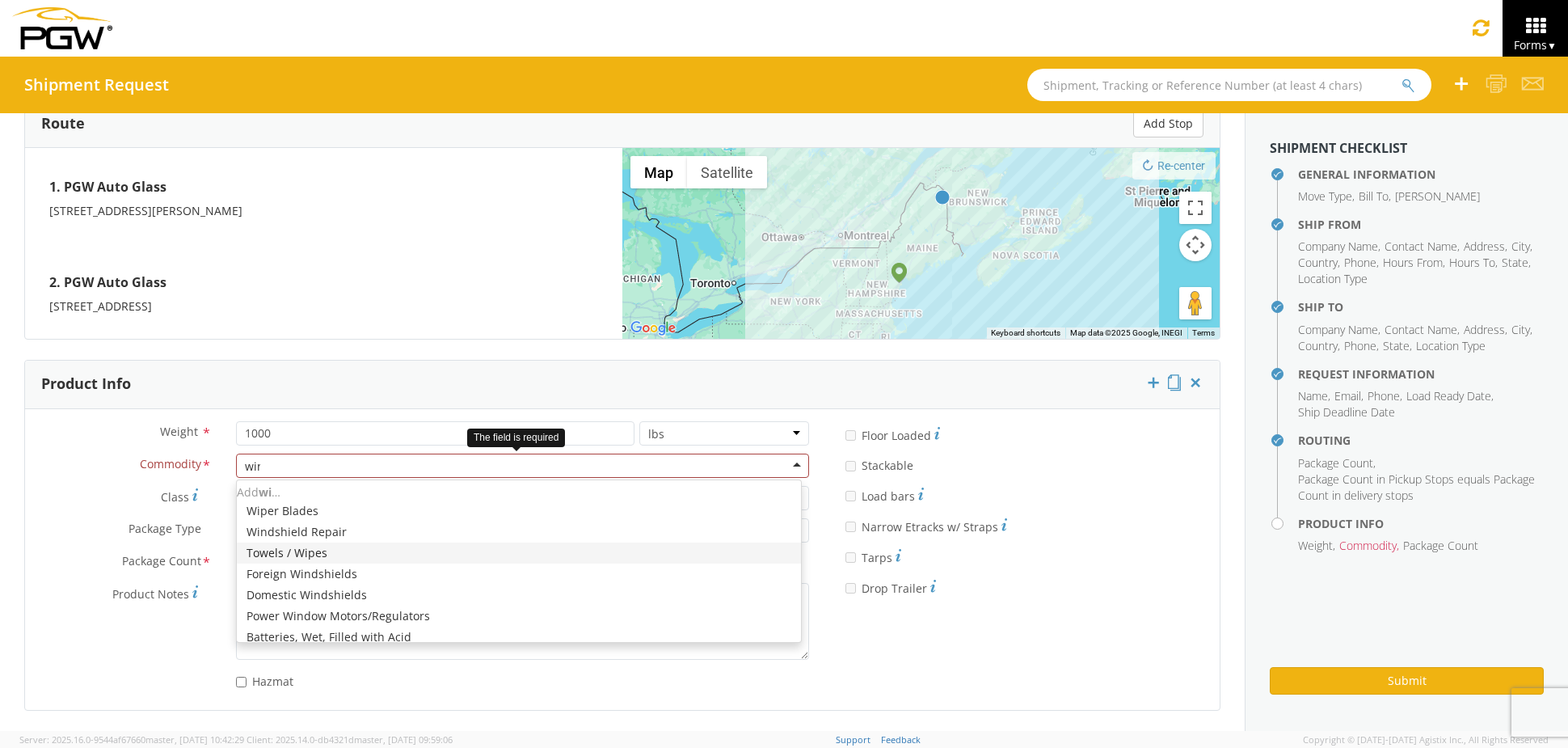
type input "wind"
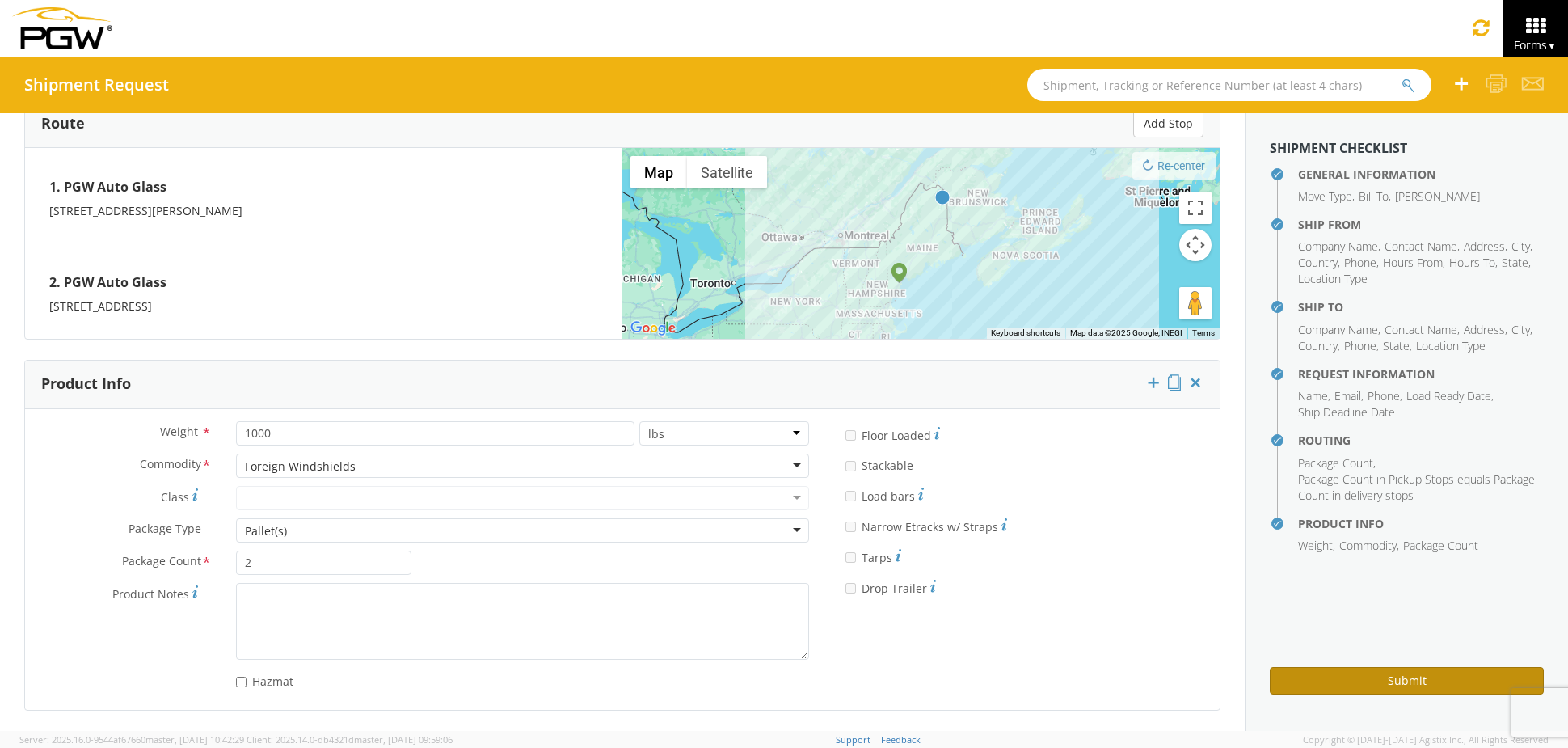
click at [1363, 667] on button "Submit" at bounding box center [1406, 681] width 274 height 27
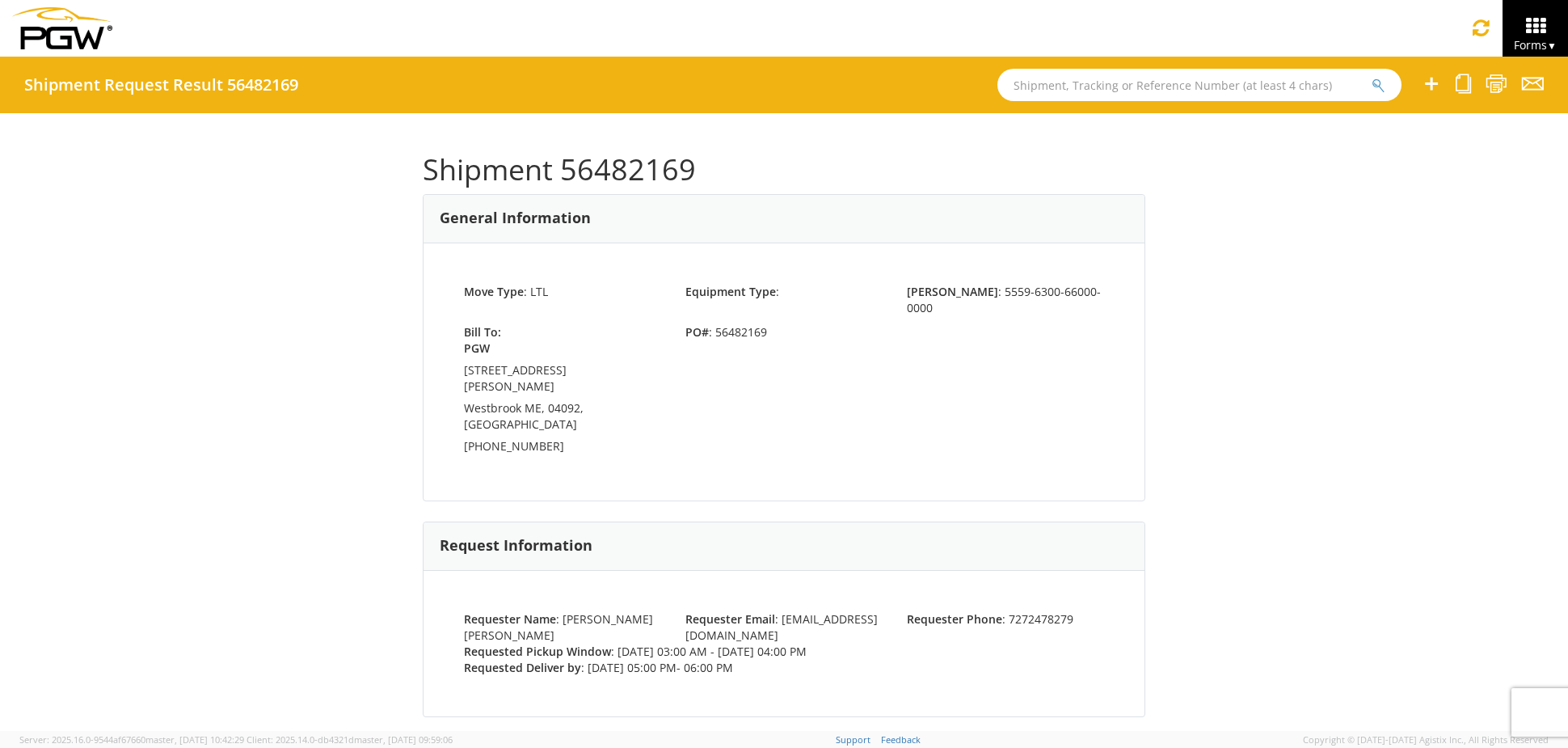
click at [1423, 492] on div "Shipment 56482169 General Information Move Type : LTL Equipment Type : [PERSON_…" at bounding box center [784, 422] width 1568 height 617
